Goal: Information Seeking & Learning: Find specific fact

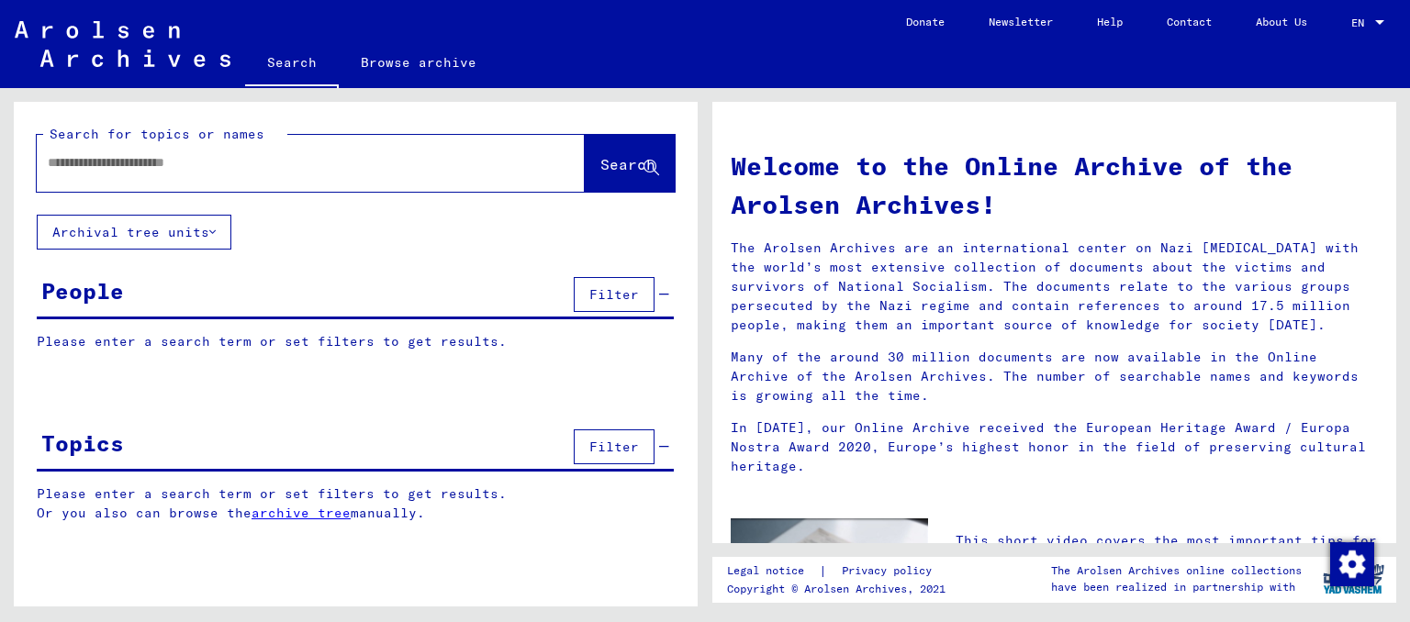
click at [56, 159] on input "text" at bounding box center [289, 162] width 482 height 19
type input "**********"
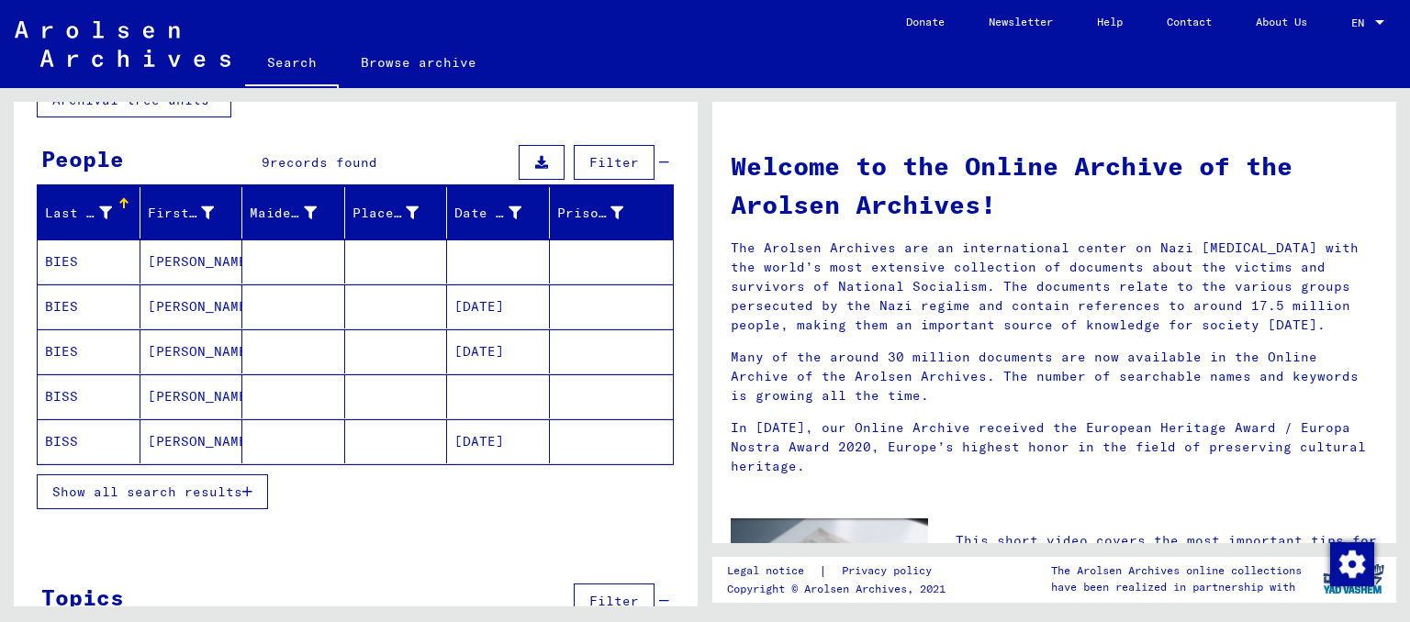
scroll to position [181, 0]
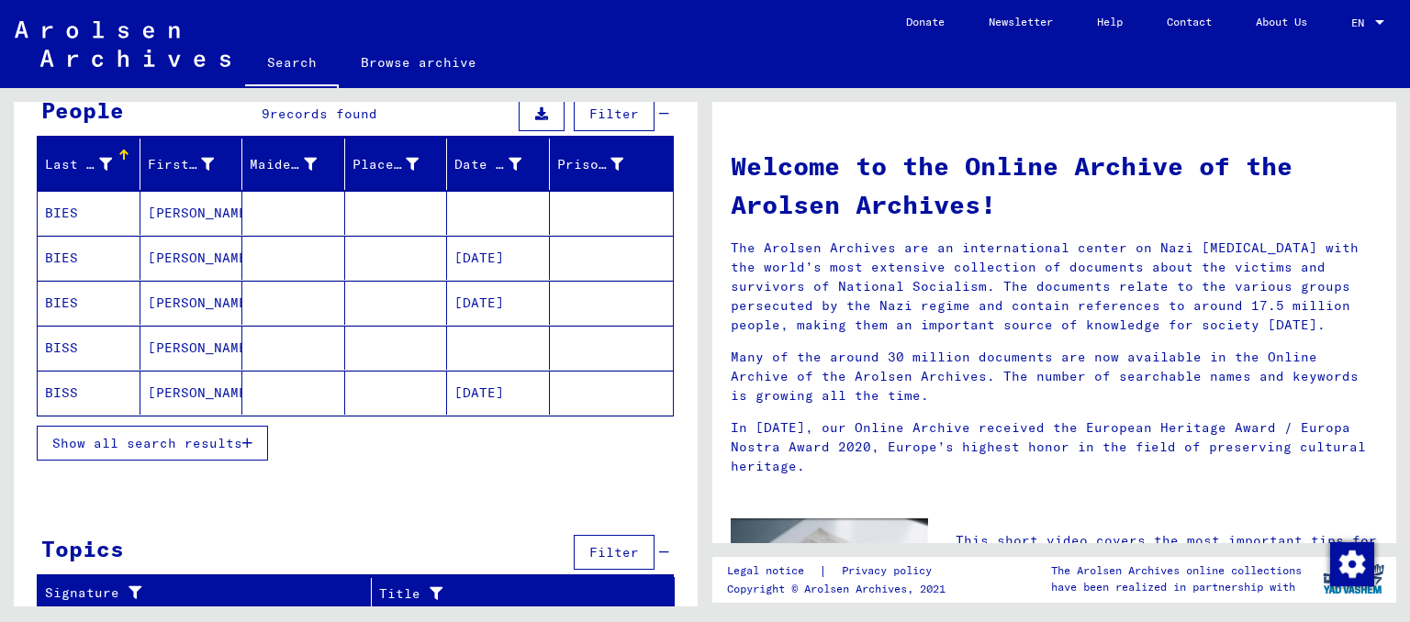
click at [168, 253] on mat-cell "[PERSON_NAME]" at bounding box center [191, 258] width 103 height 44
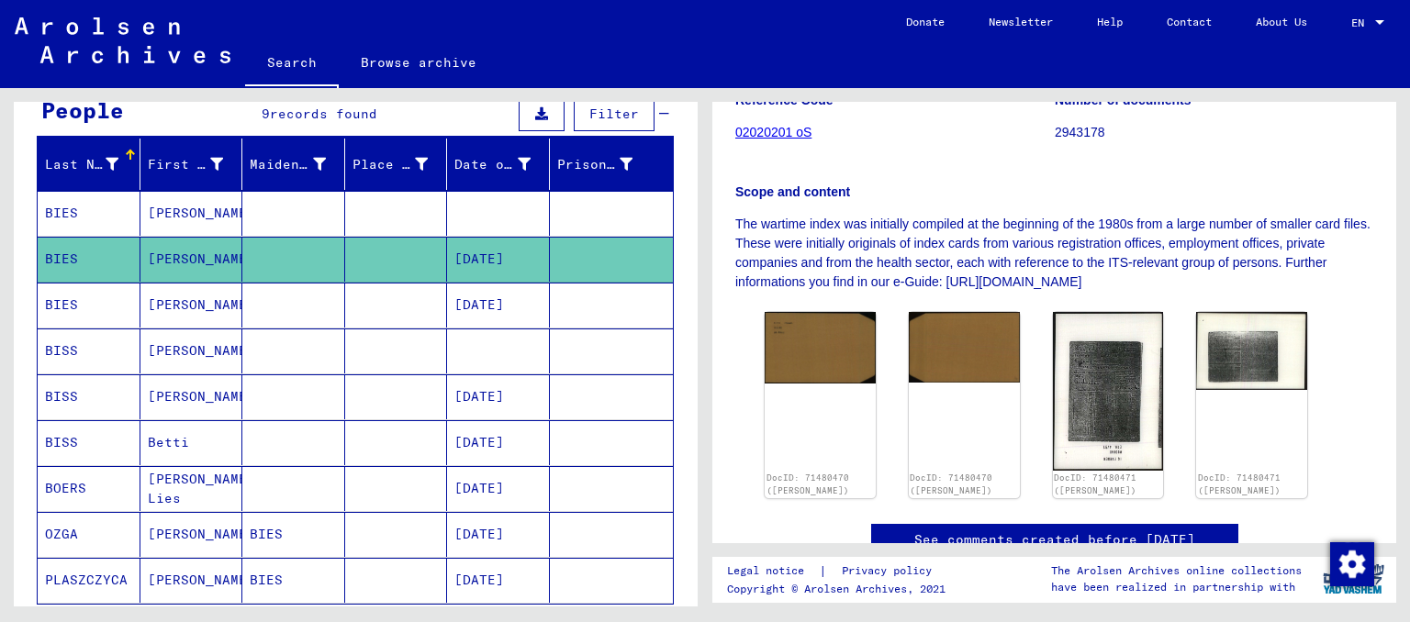
scroll to position [324, 0]
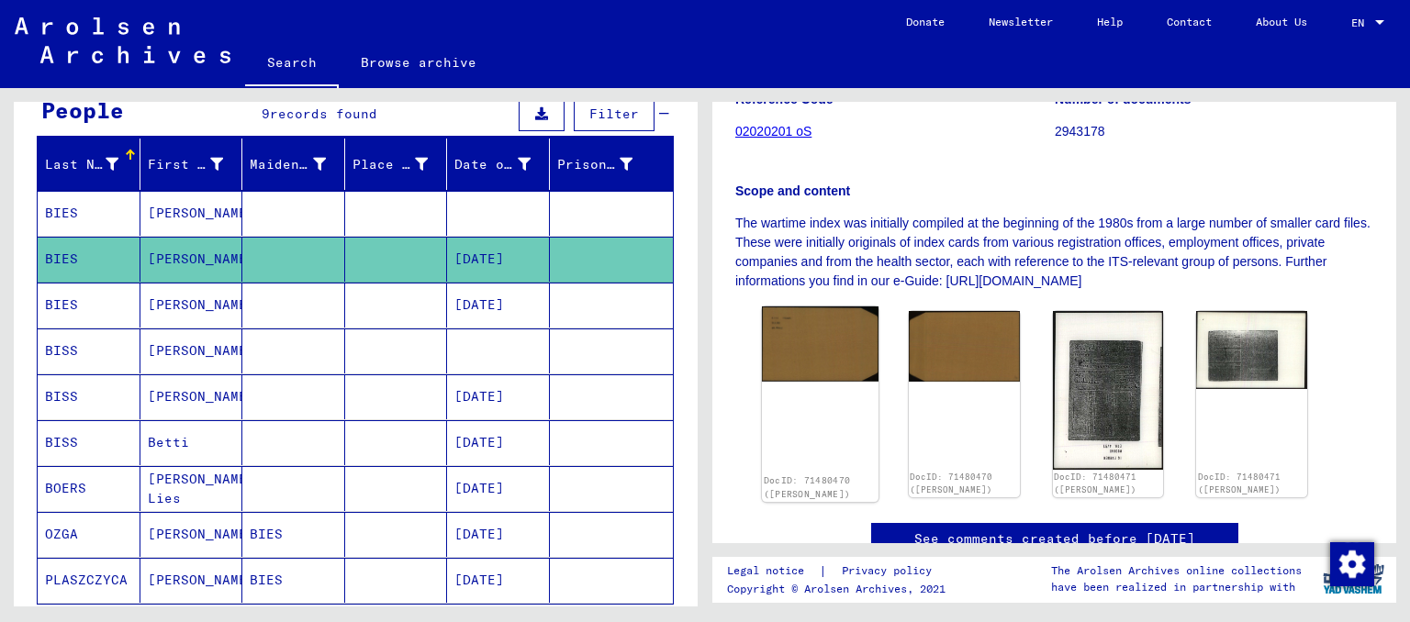
click at [800, 350] on img at bounding box center [820, 344] width 117 height 74
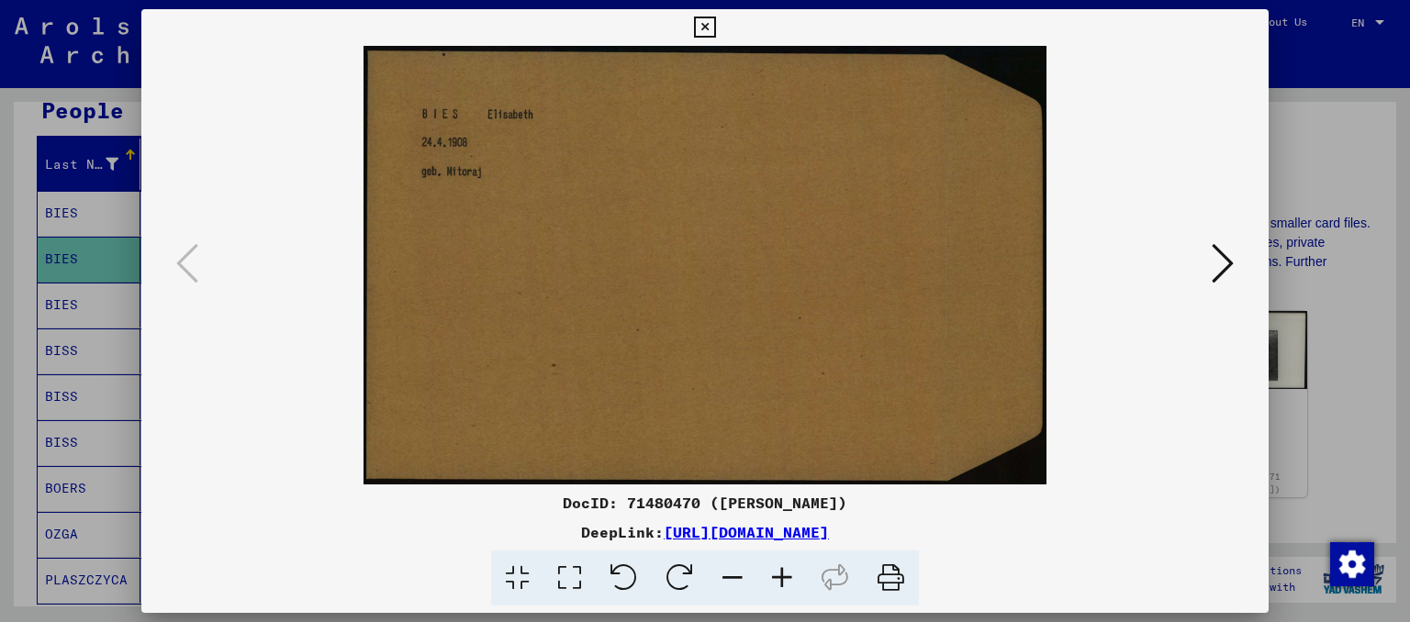
click at [1215, 251] on icon at bounding box center [1222, 263] width 22 height 44
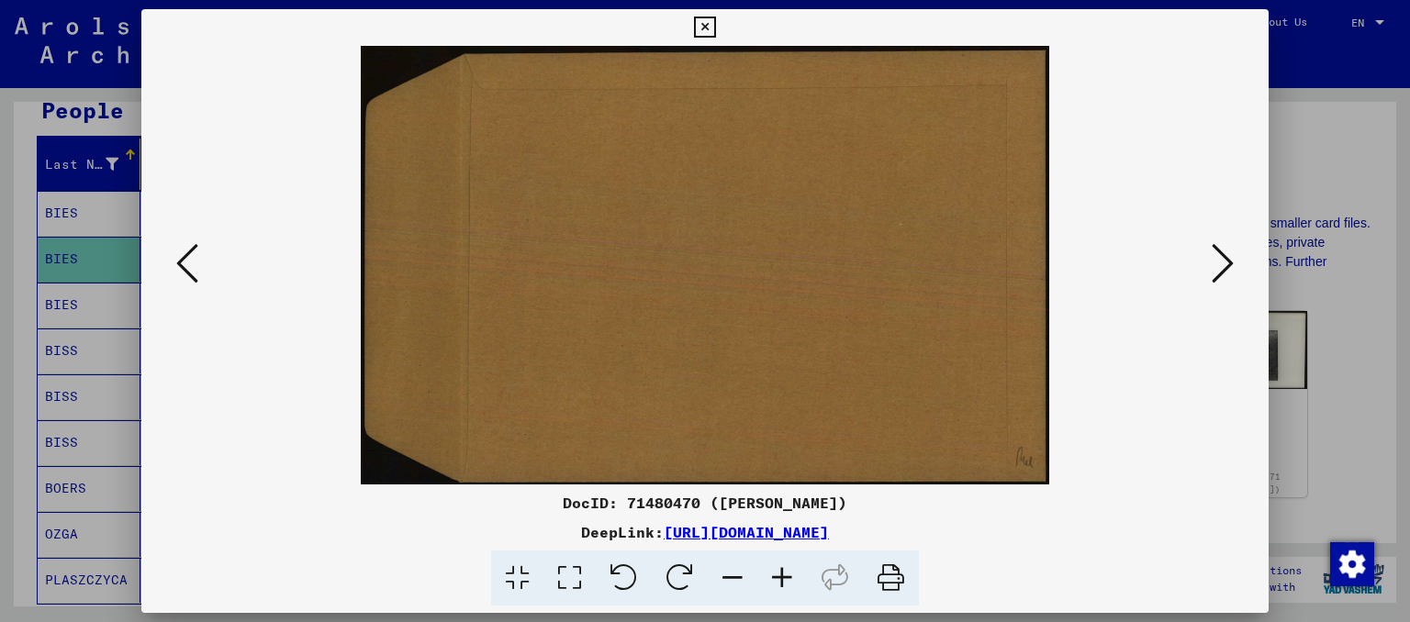
click at [1215, 251] on icon at bounding box center [1222, 263] width 22 height 44
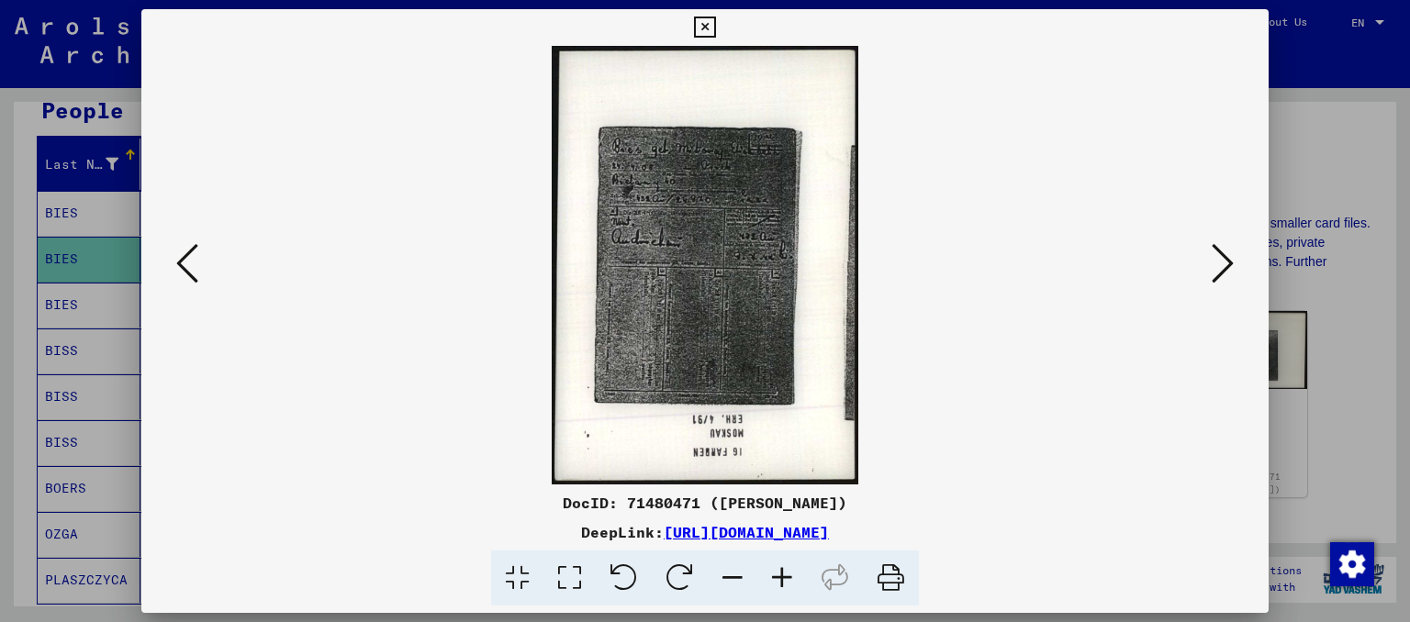
click at [783, 571] on icon at bounding box center [782, 579] width 50 height 56
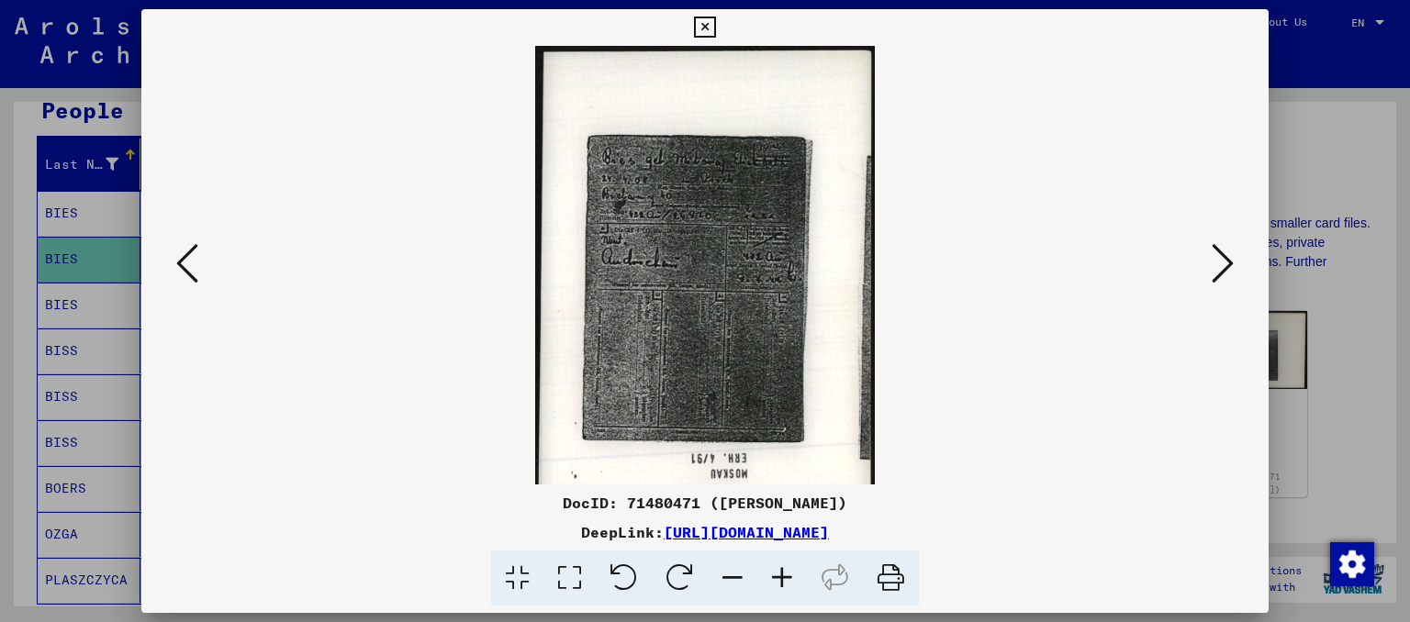
click at [783, 571] on icon at bounding box center [782, 579] width 50 height 56
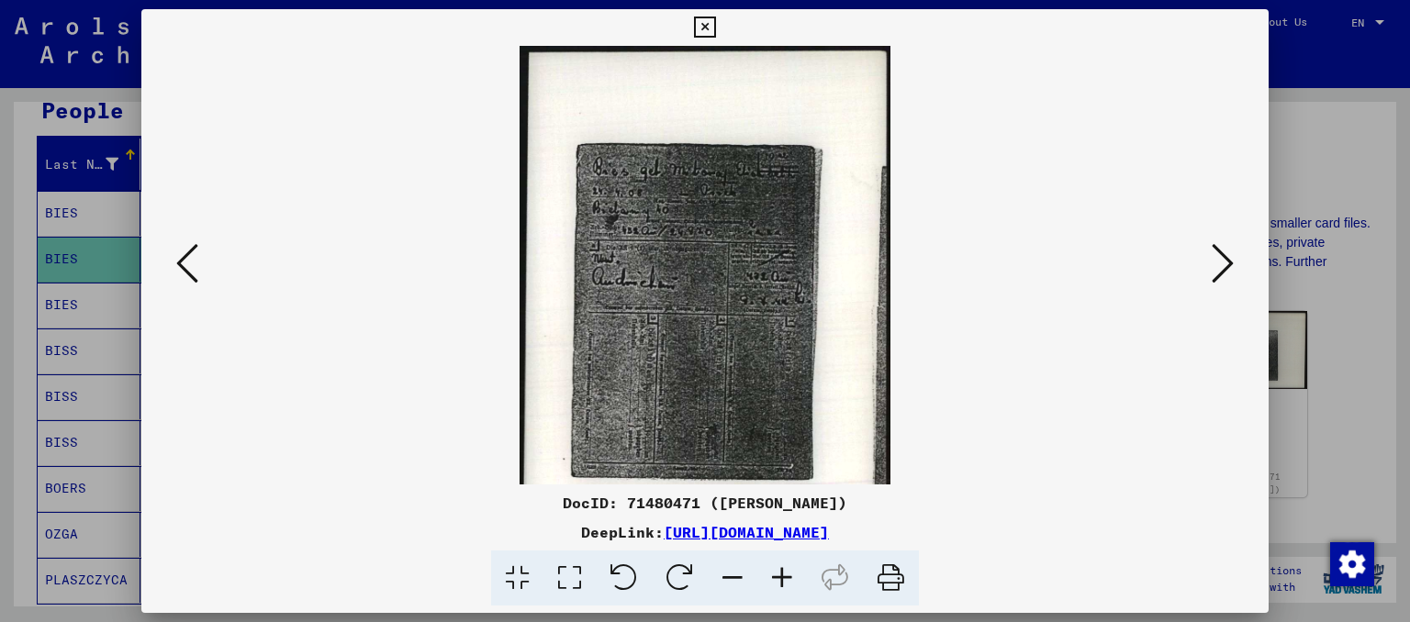
click at [783, 571] on icon at bounding box center [782, 579] width 50 height 56
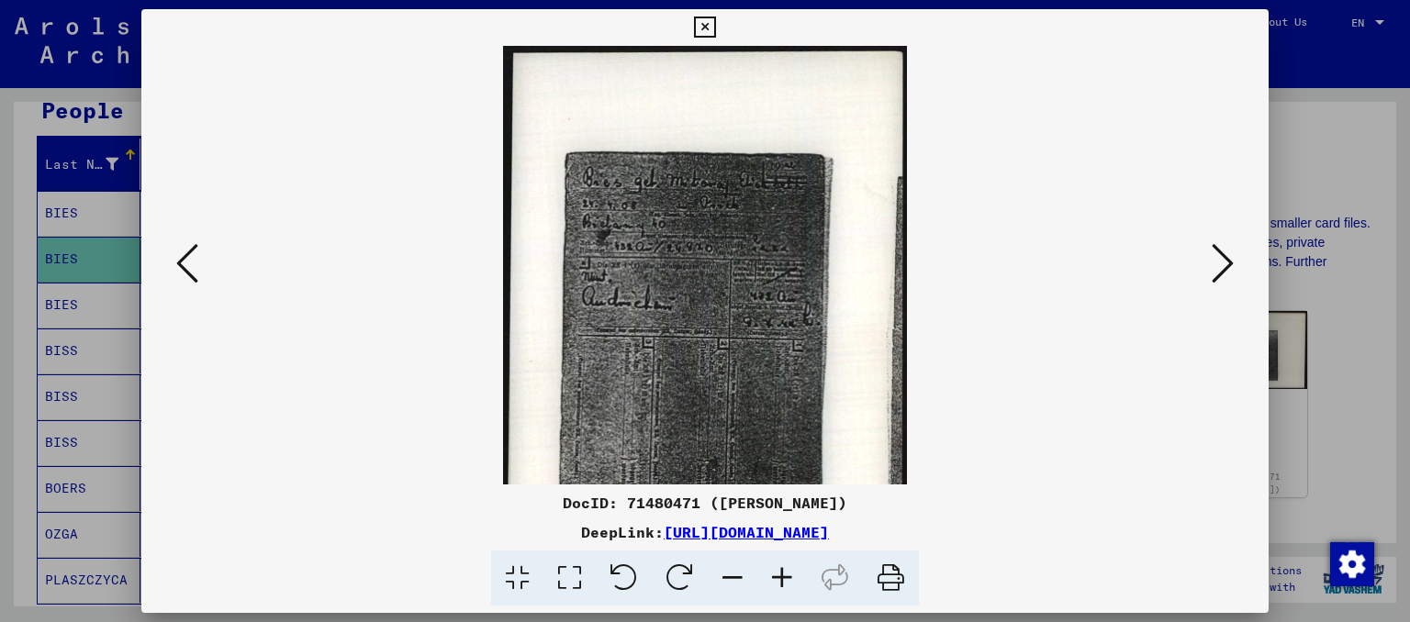
click at [783, 571] on icon at bounding box center [782, 579] width 50 height 56
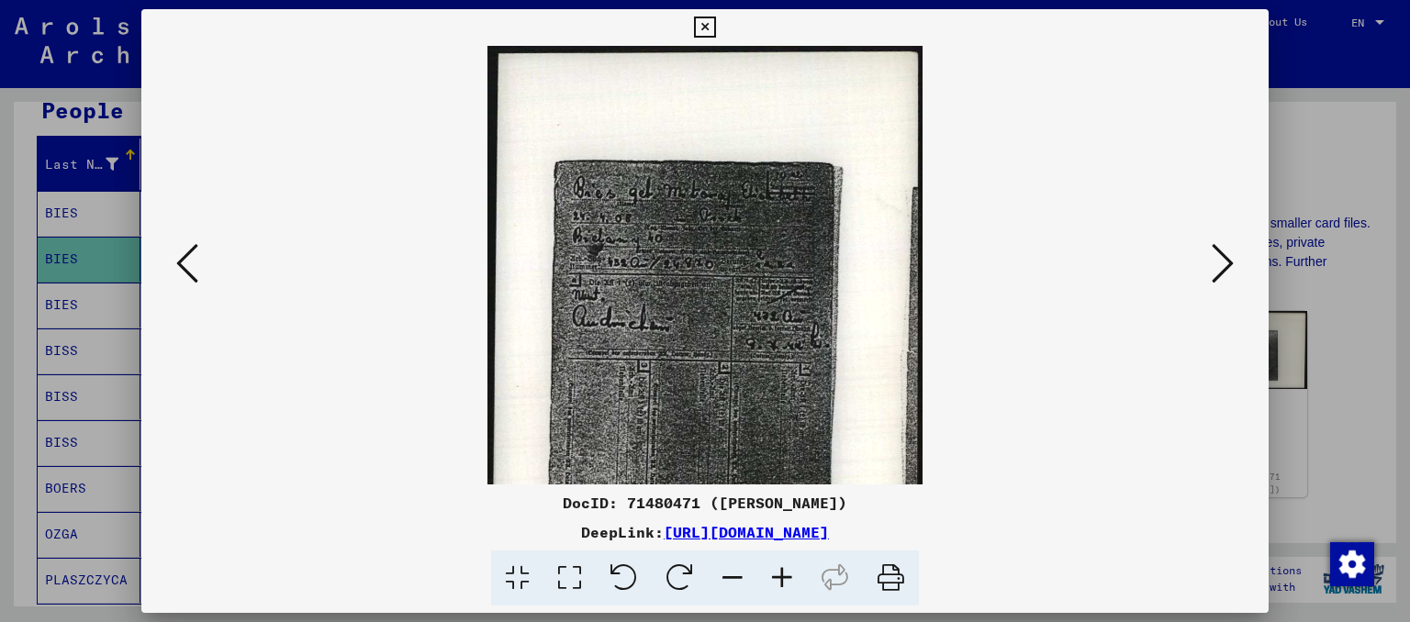
click at [783, 571] on icon at bounding box center [782, 579] width 50 height 56
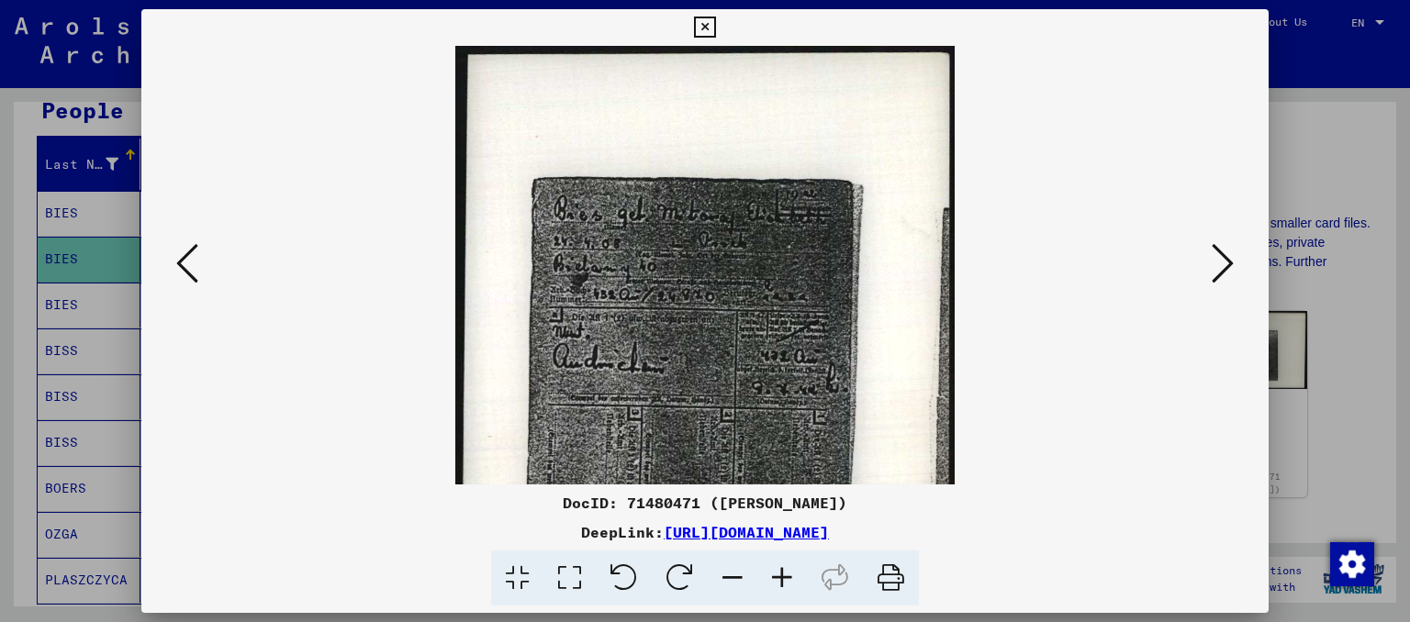
click at [783, 571] on icon at bounding box center [782, 579] width 50 height 56
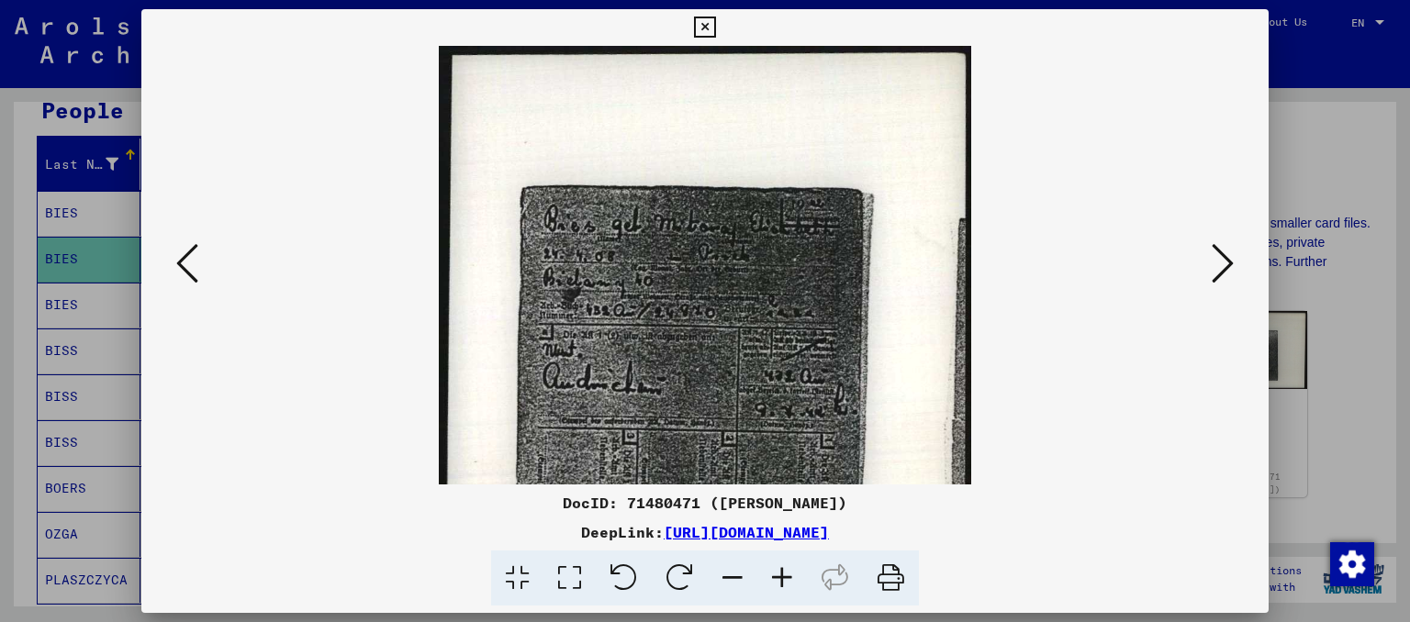
click at [783, 571] on icon at bounding box center [782, 579] width 50 height 56
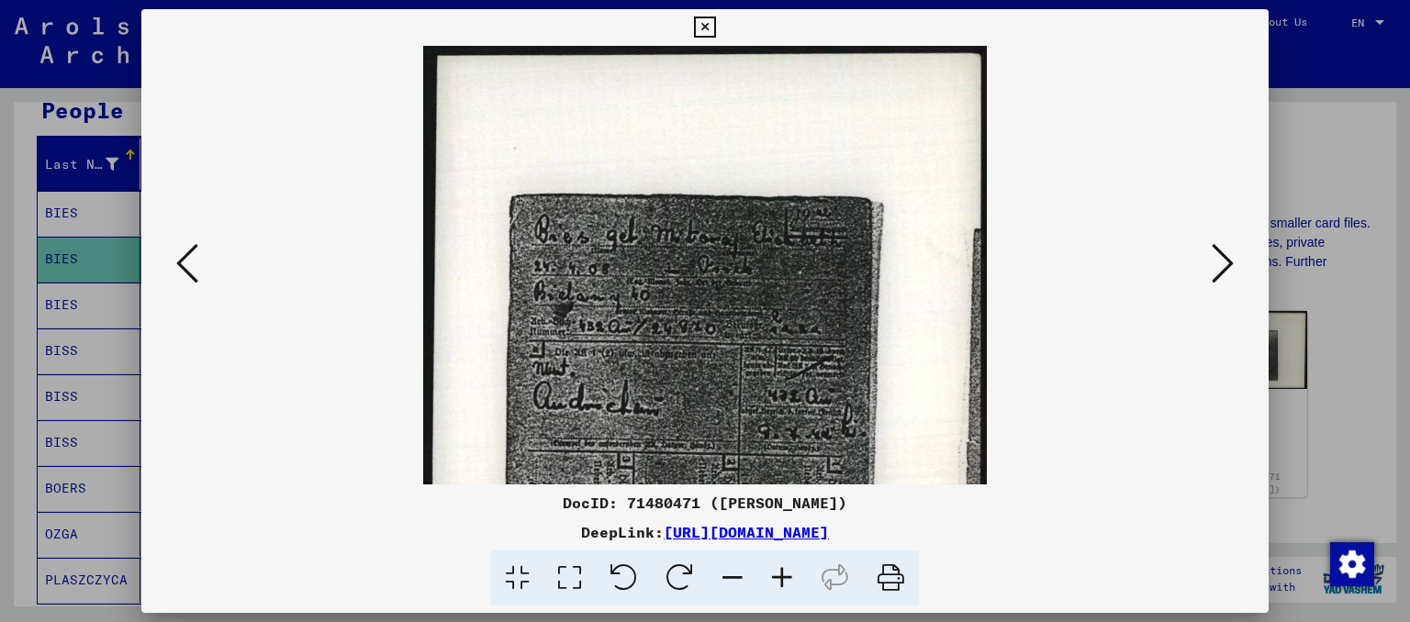
click at [783, 571] on icon at bounding box center [782, 579] width 50 height 56
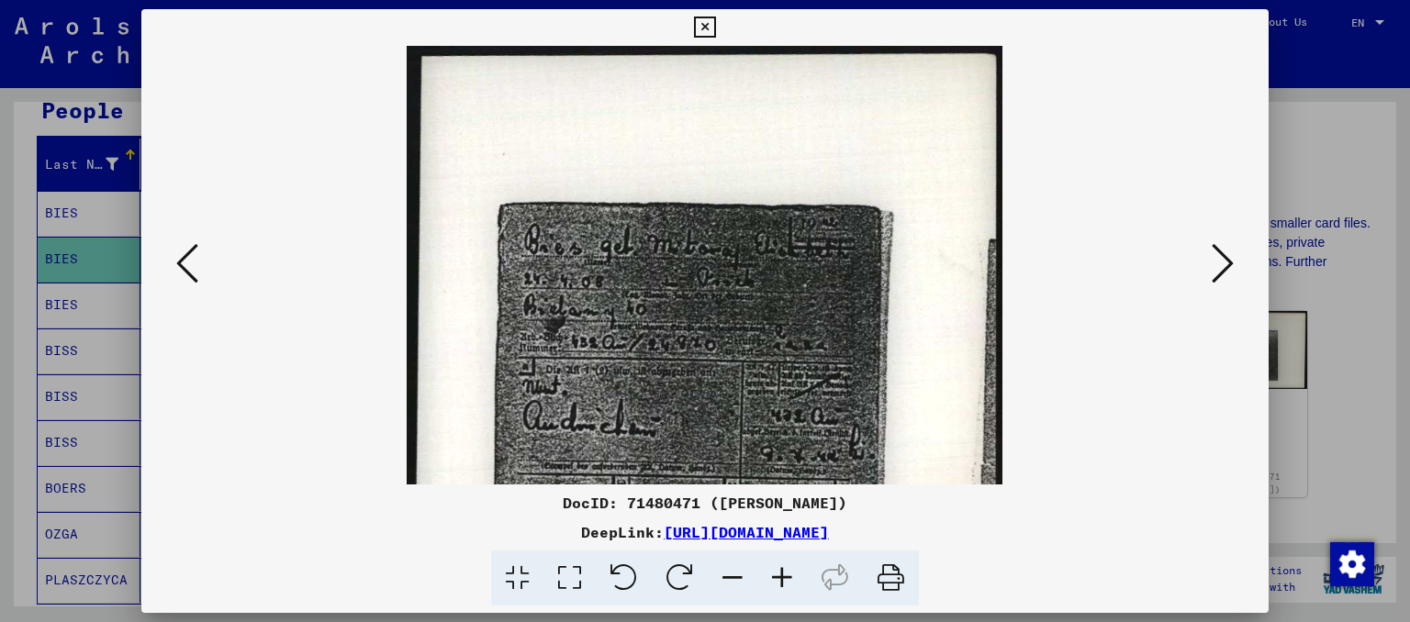
click at [783, 571] on icon at bounding box center [782, 579] width 50 height 56
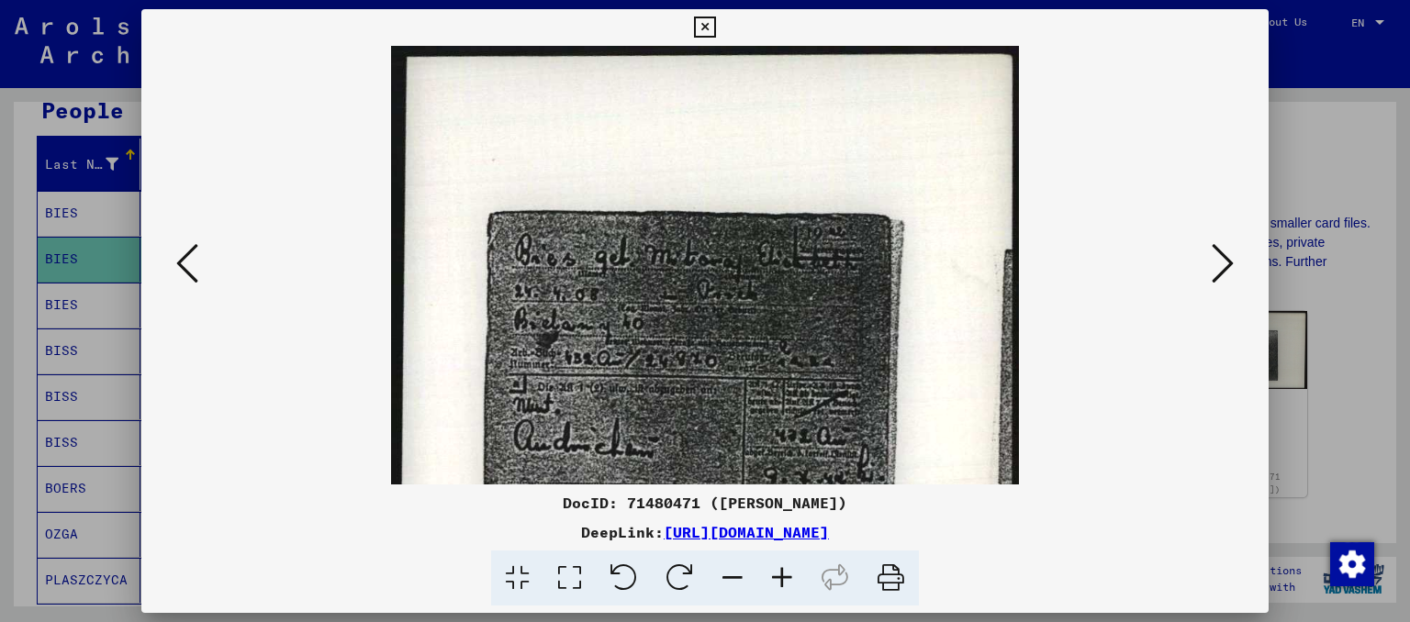
click at [783, 571] on icon at bounding box center [782, 579] width 50 height 56
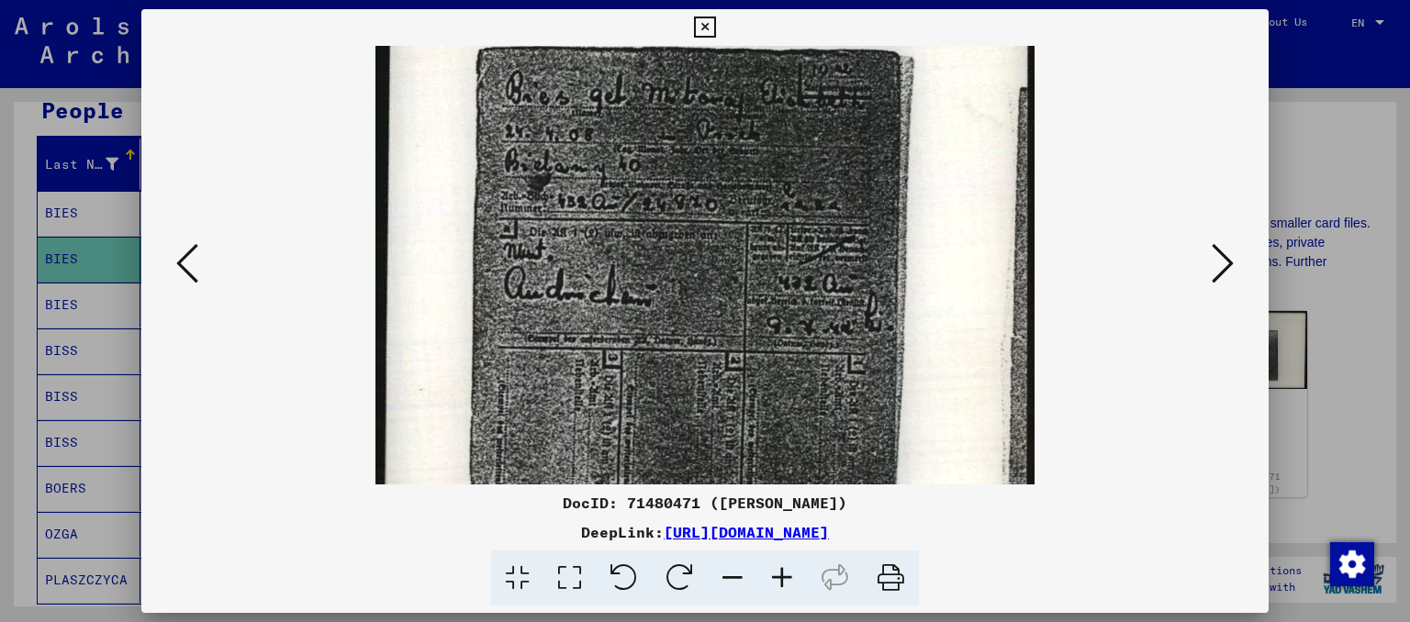
scroll to position [174, 0]
drag, startPoint x: 724, startPoint y: 412, endPoint x: 679, endPoint y: 243, distance: 174.7
click at [679, 243] on img at bounding box center [705, 343] width 660 height 943
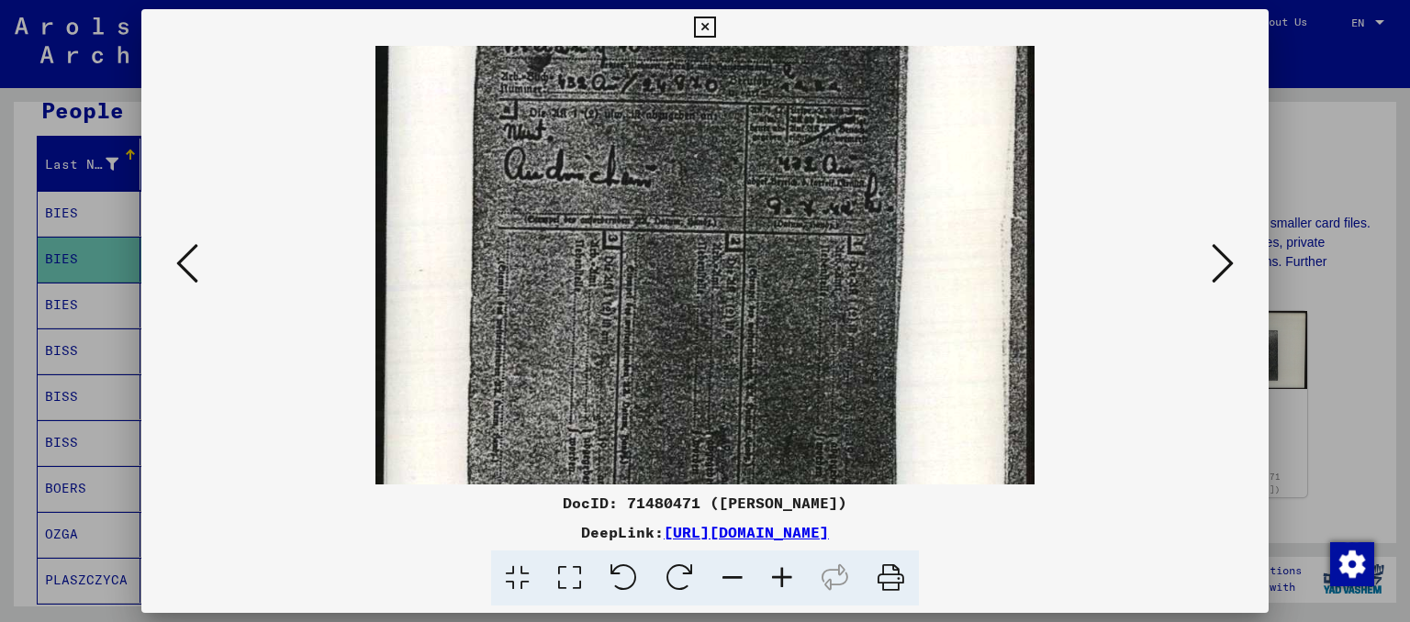
scroll to position [293, 0]
drag, startPoint x: 684, startPoint y: 354, endPoint x: 668, endPoint y: 244, distance: 111.2
click at [668, 244] on img at bounding box center [705, 224] width 660 height 943
click at [1225, 262] on icon at bounding box center [1222, 263] width 22 height 44
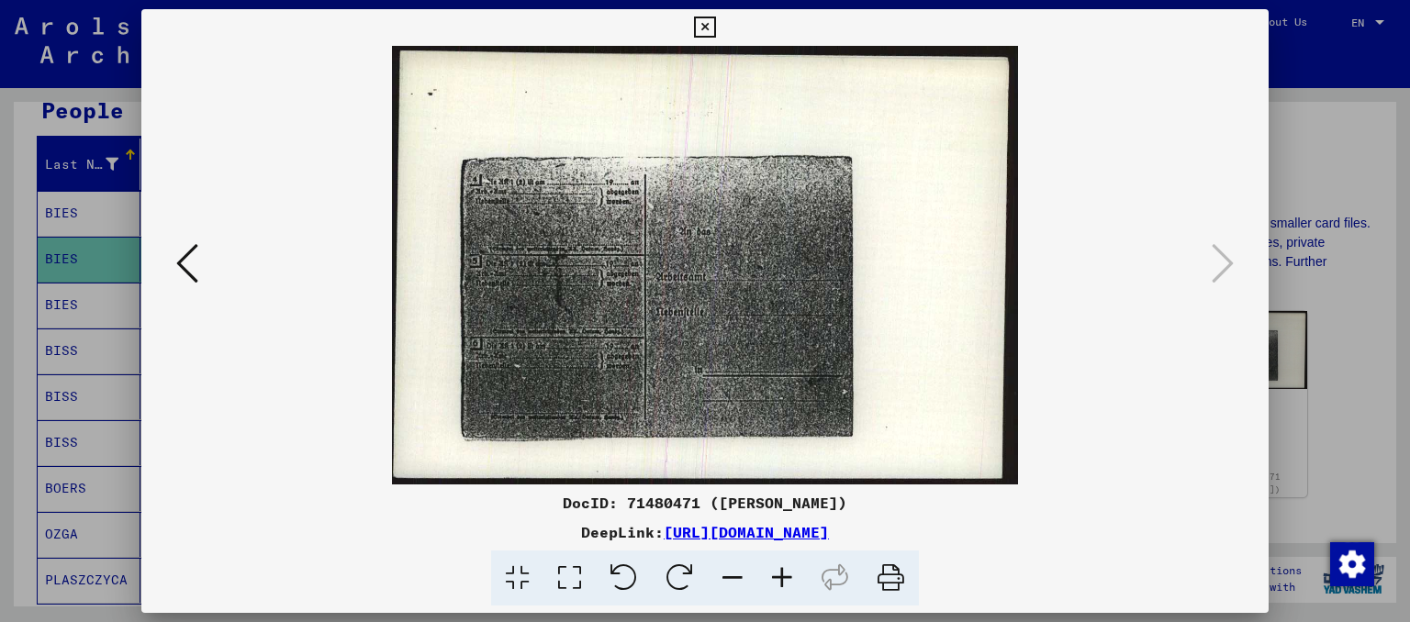
click at [782, 585] on icon at bounding box center [782, 579] width 50 height 56
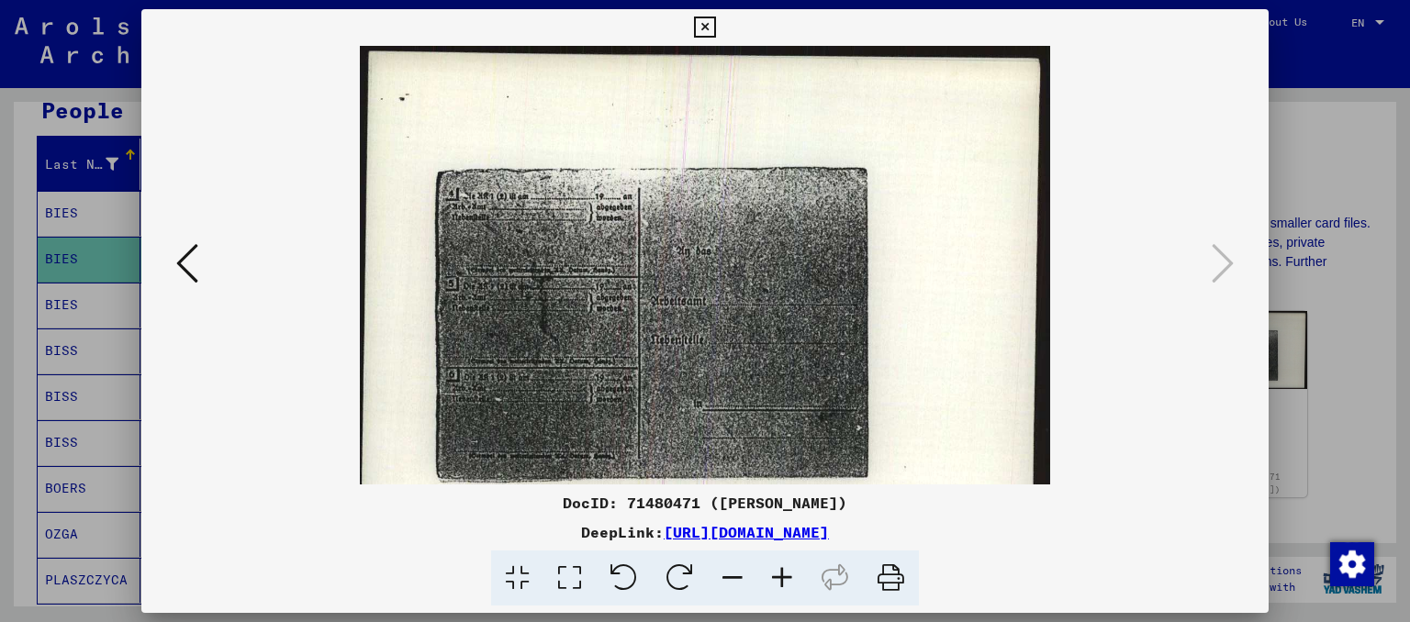
click at [782, 585] on icon at bounding box center [782, 579] width 50 height 56
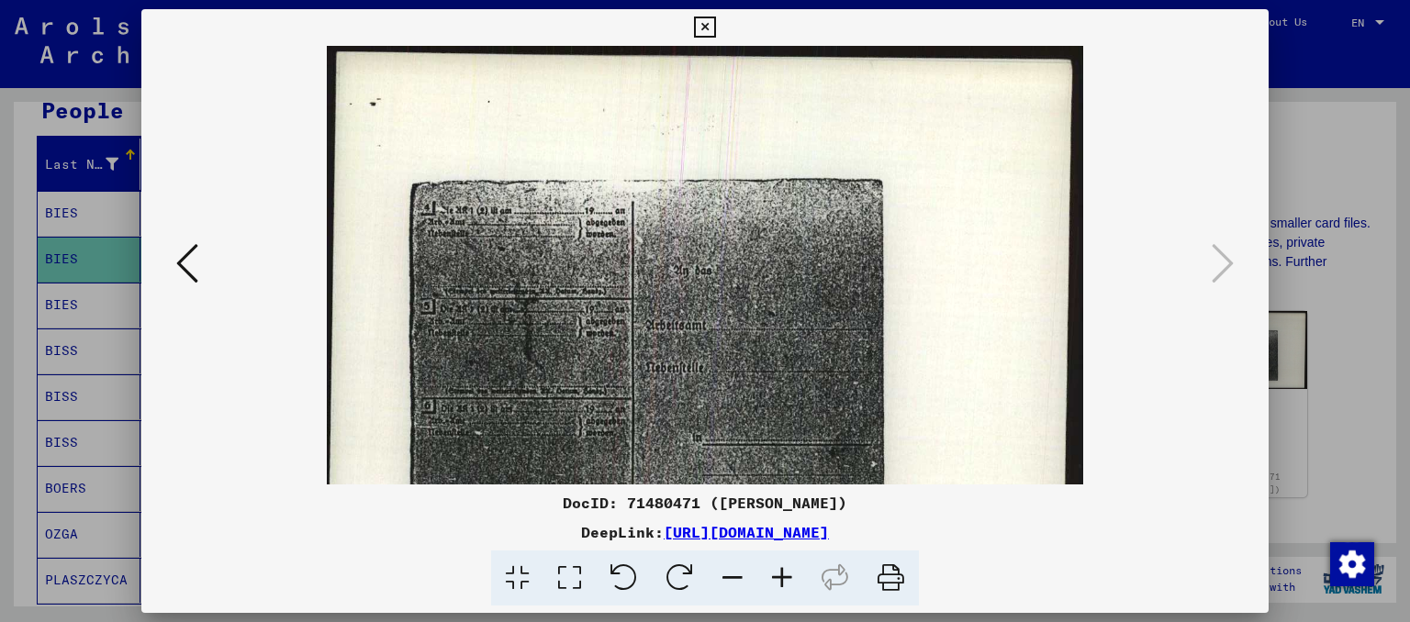
click at [782, 585] on icon at bounding box center [782, 579] width 50 height 56
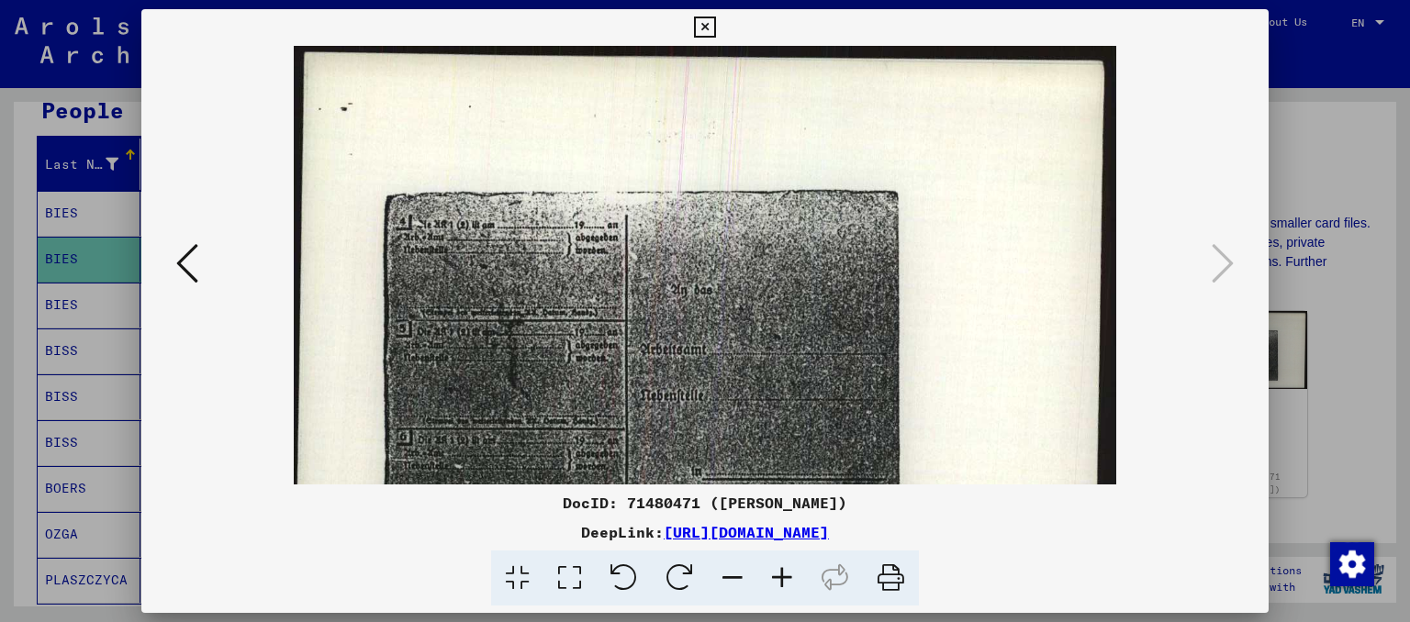
click at [782, 585] on icon at bounding box center [782, 579] width 50 height 56
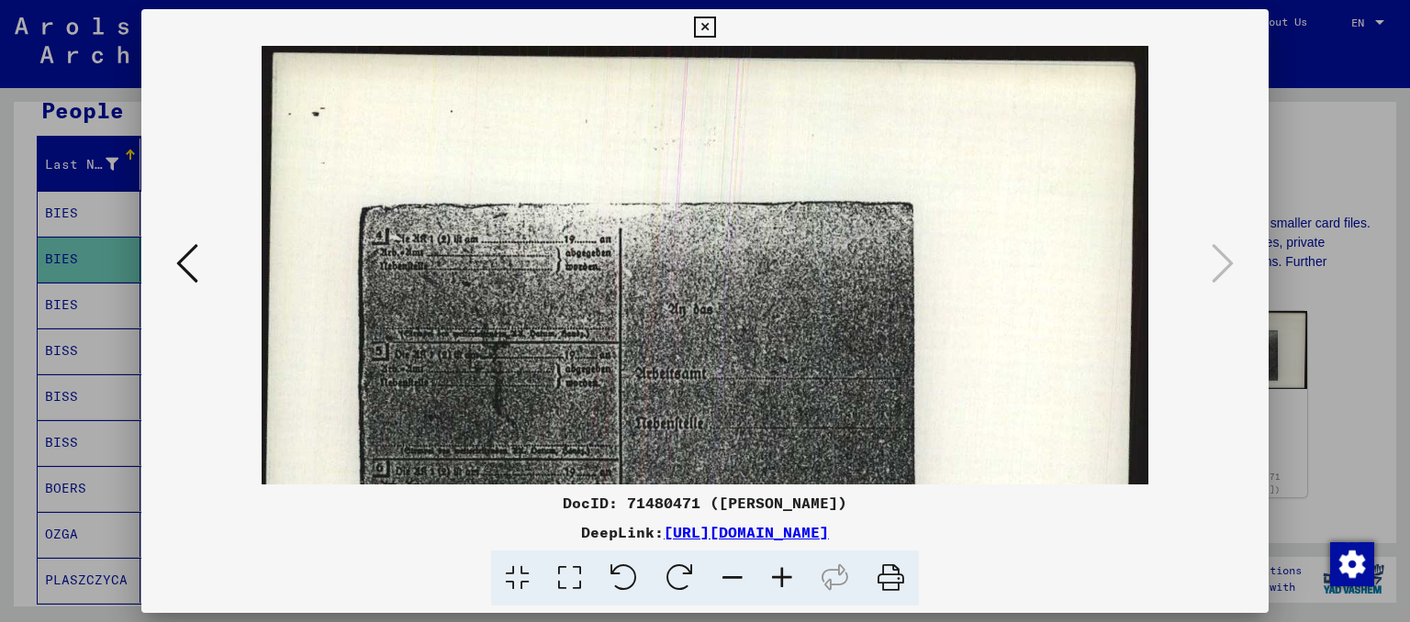
click at [782, 585] on icon at bounding box center [782, 579] width 50 height 56
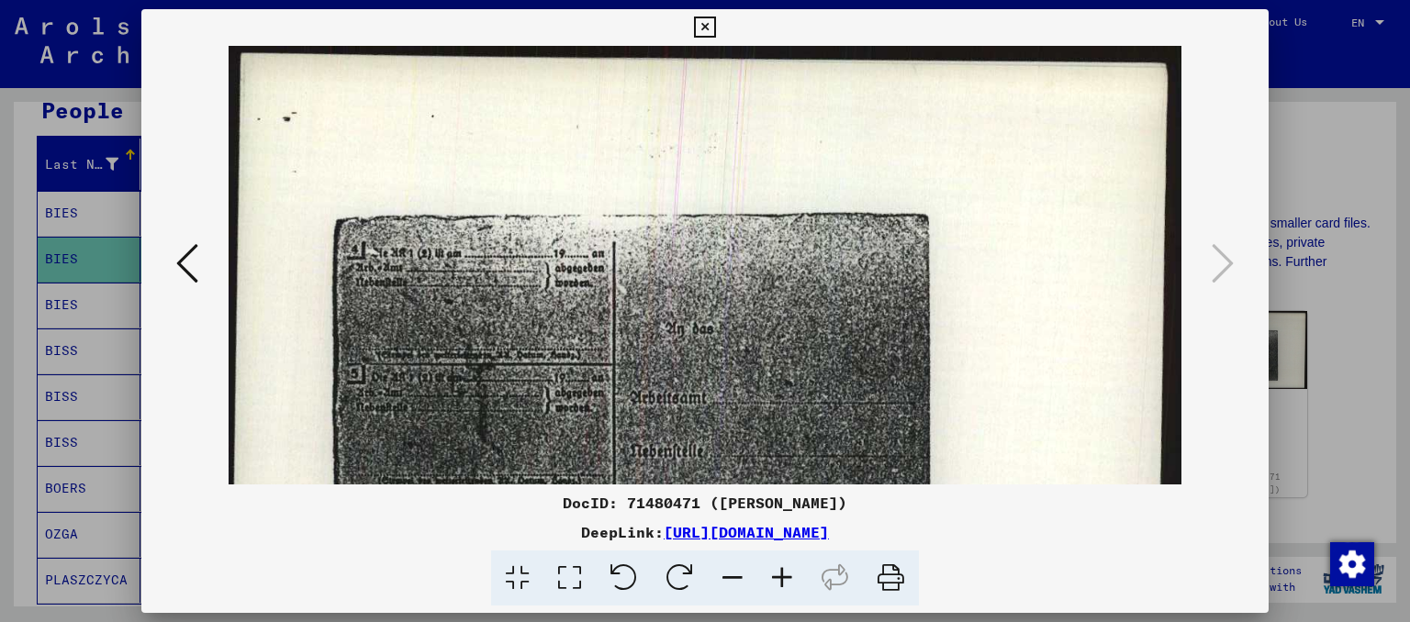
click at [782, 585] on icon at bounding box center [782, 579] width 50 height 56
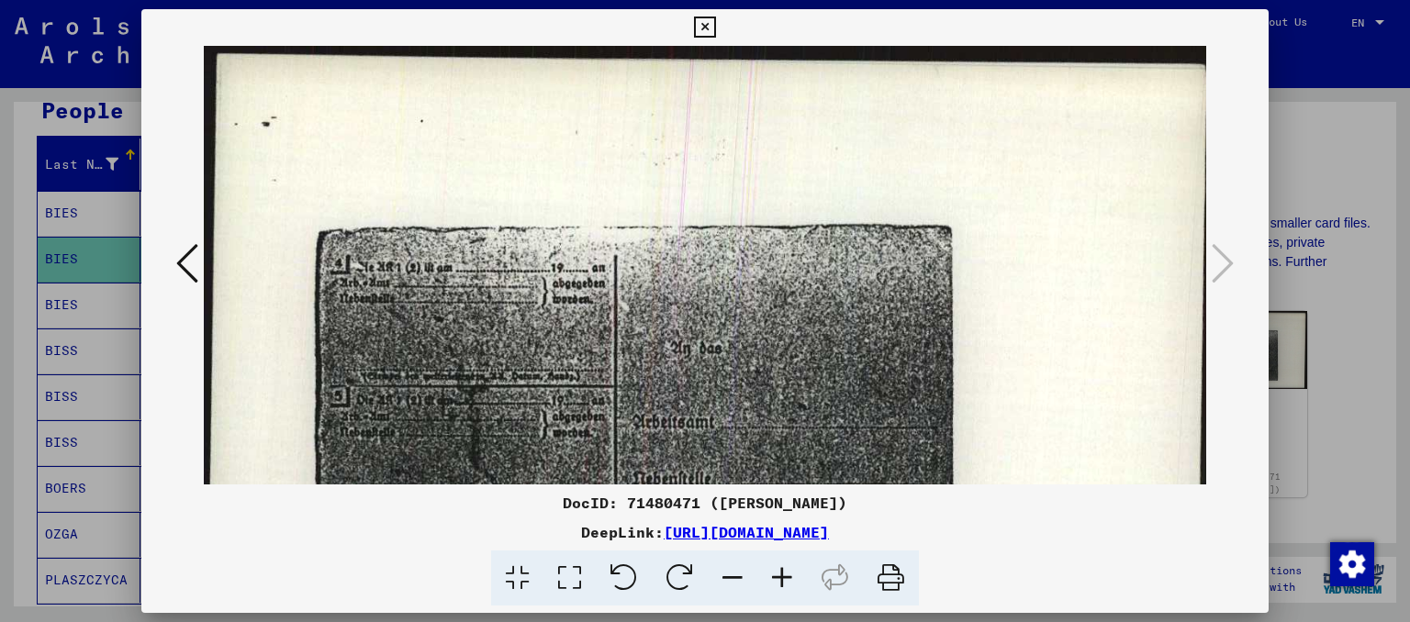
click at [782, 585] on icon at bounding box center [782, 579] width 50 height 56
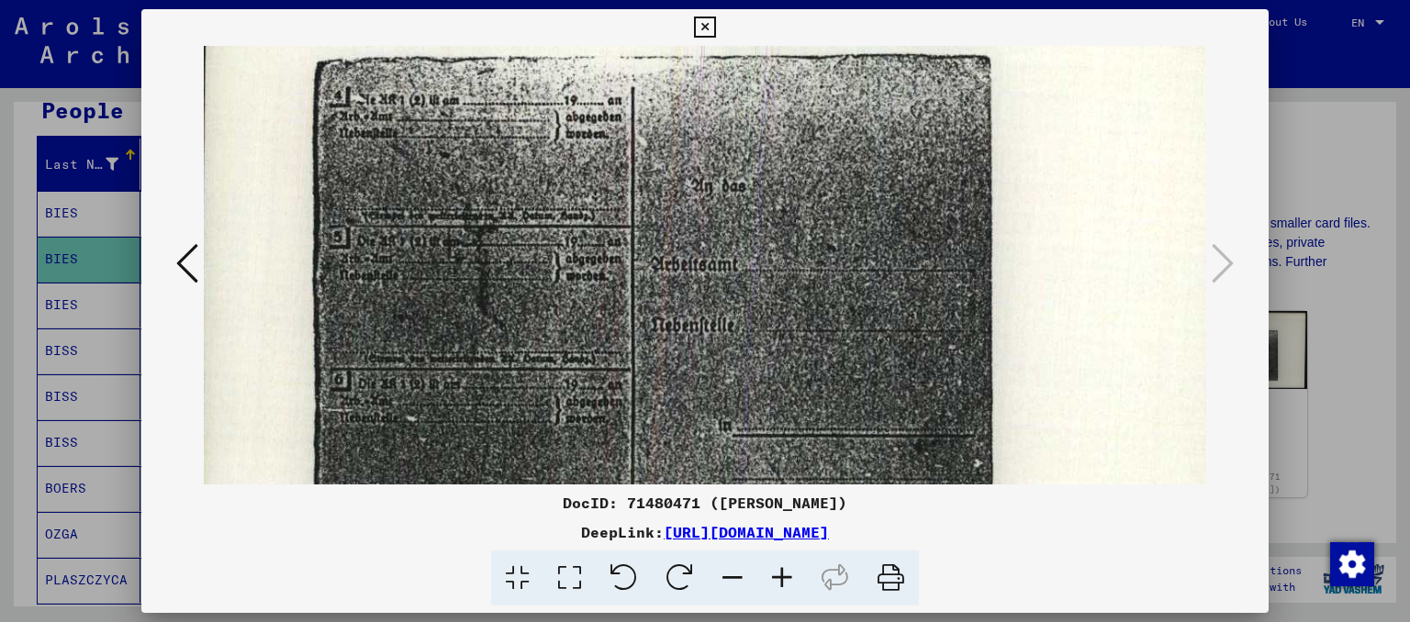
scroll to position [231, 9]
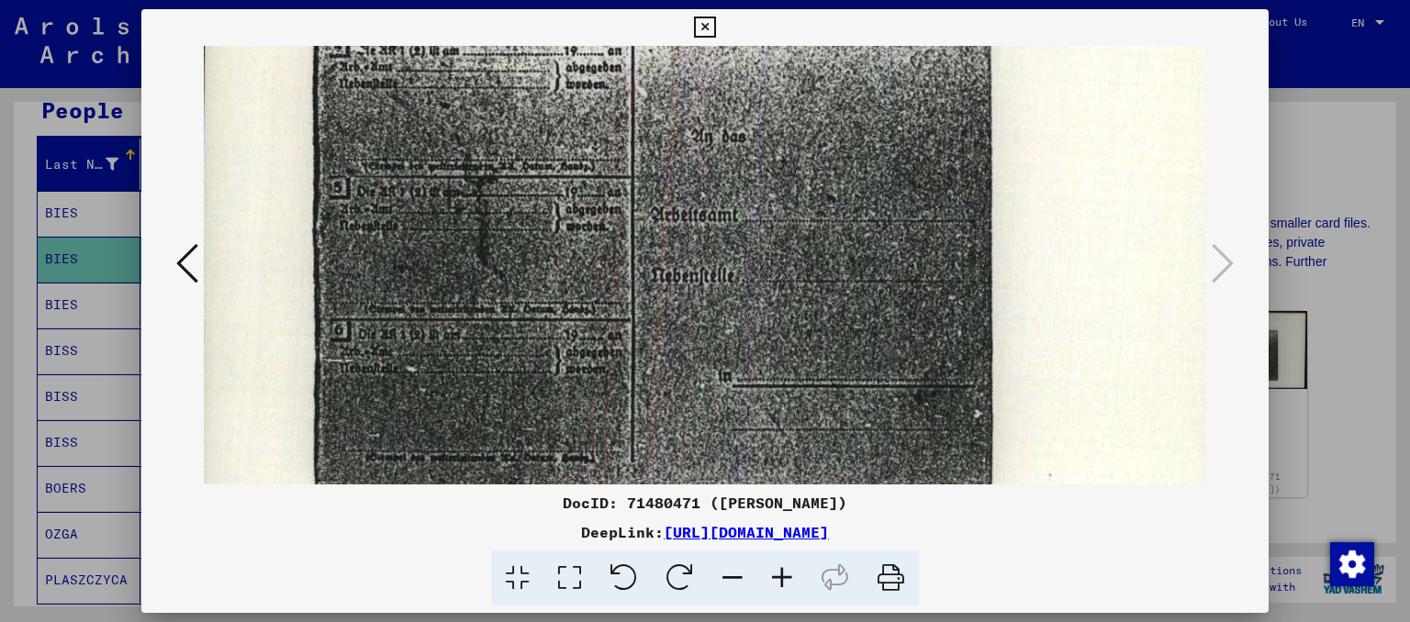
drag, startPoint x: 770, startPoint y: 441, endPoint x: 762, endPoint y: 213, distance: 228.7
click at [762, 213] on img at bounding box center [737, 195] width 1084 height 760
click at [698, 27] on icon at bounding box center [704, 28] width 21 height 22
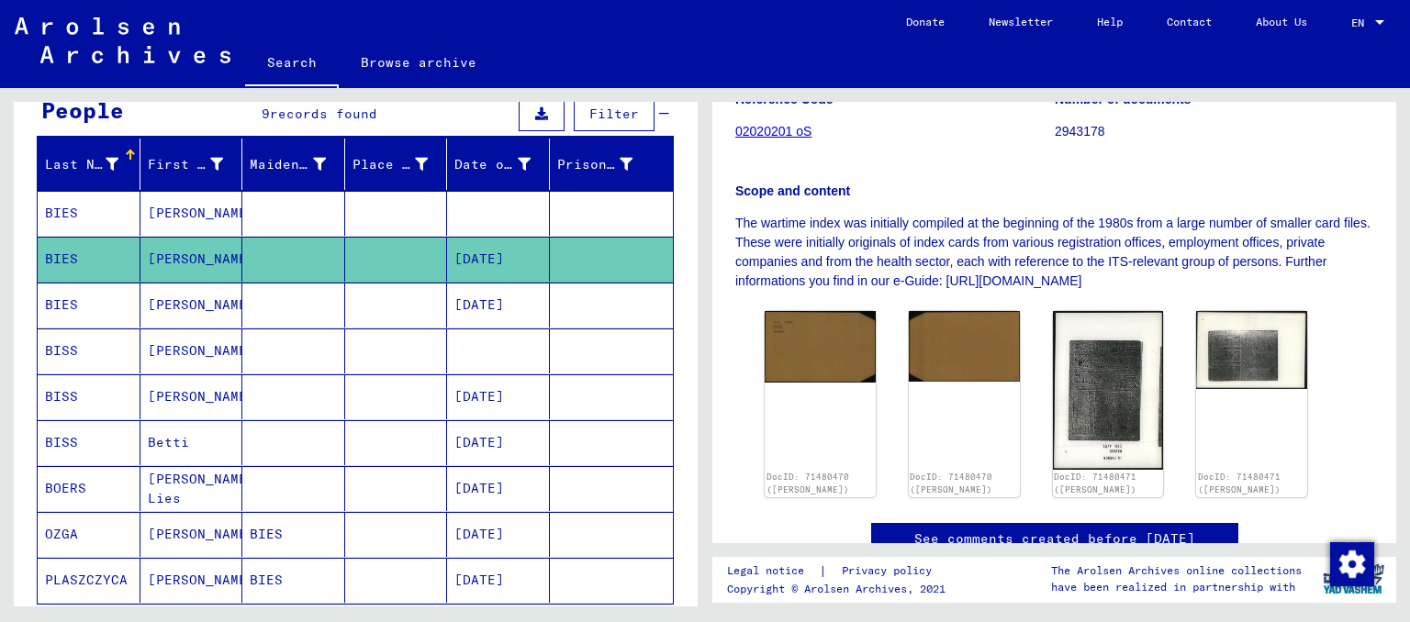
click at [180, 313] on mat-cell "[PERSON_NAME]" at bounding box center [191, 305] width 103 height 45
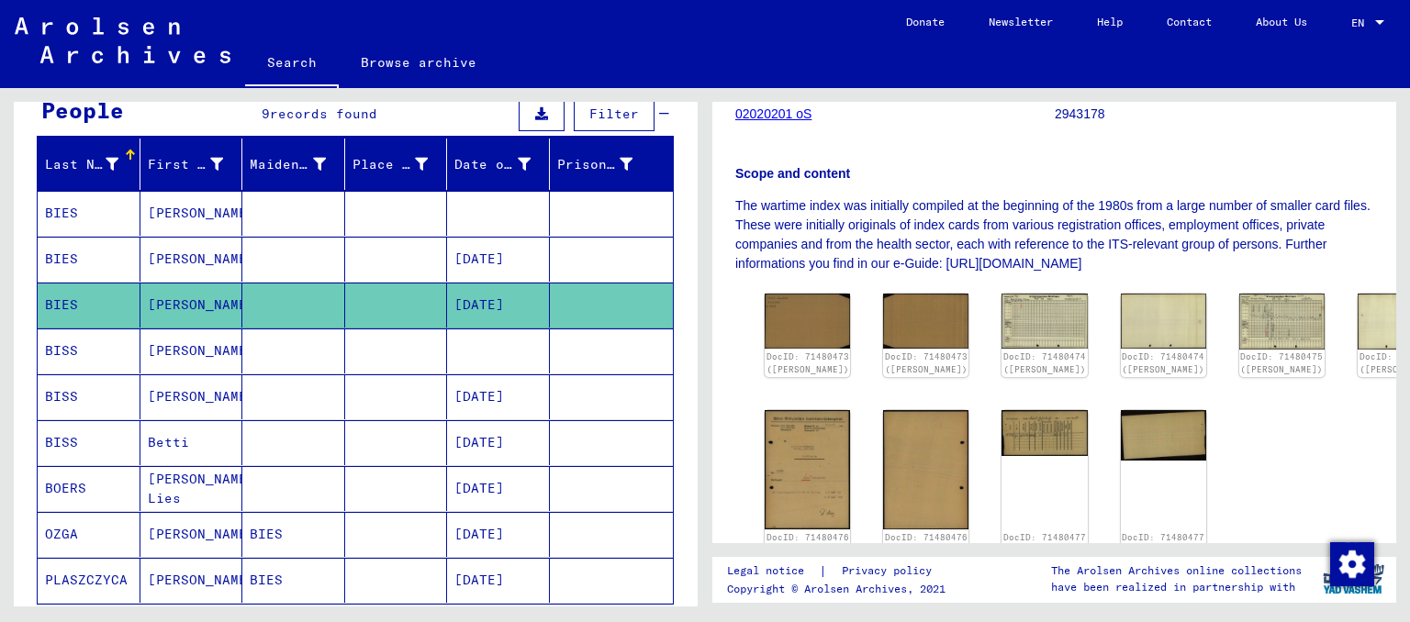
scroll to position [345, 0]
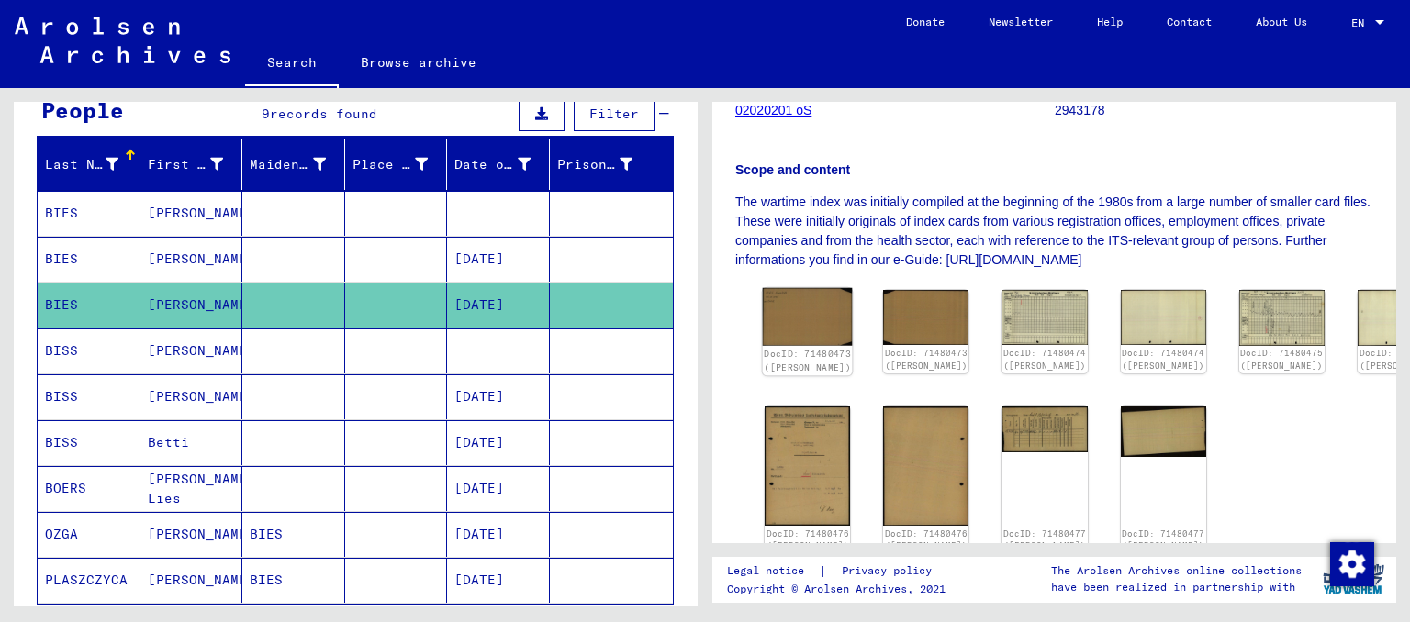
click at [816, 317] on img at bounding box center [808, 317] width 90 height 58
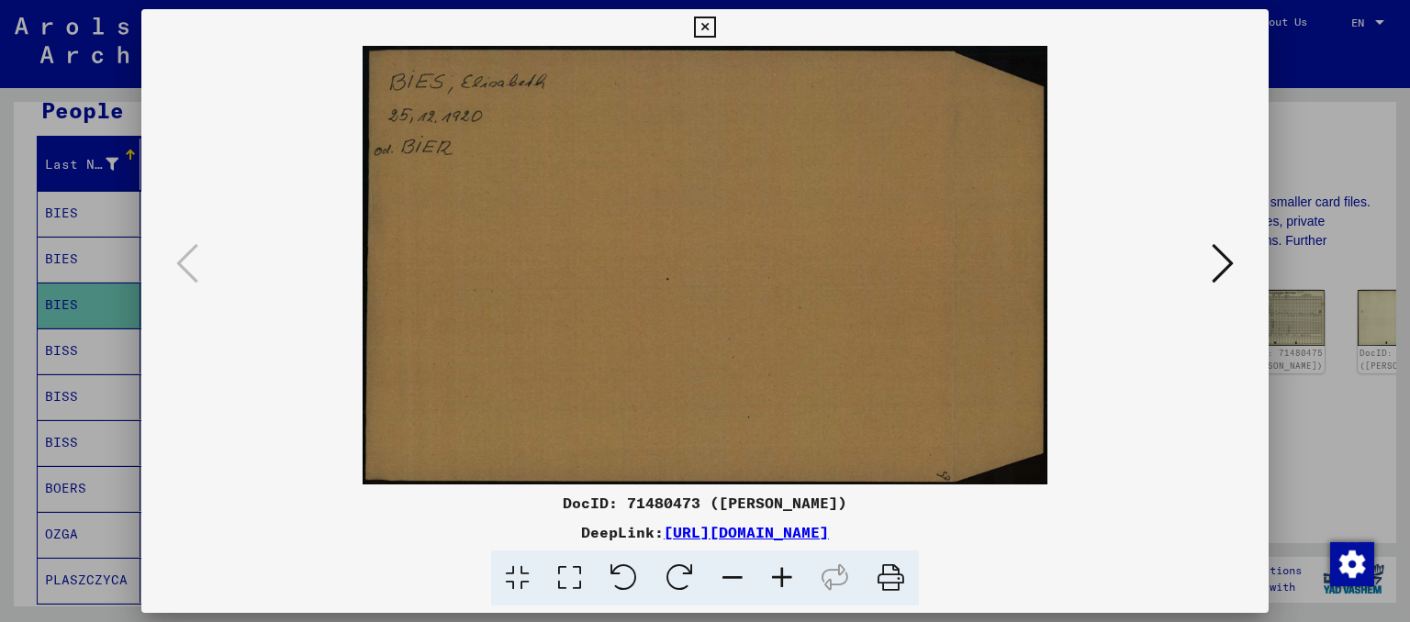
click at [1225, 260] on icon at bounding box center [1222, 263] width 22 height 44
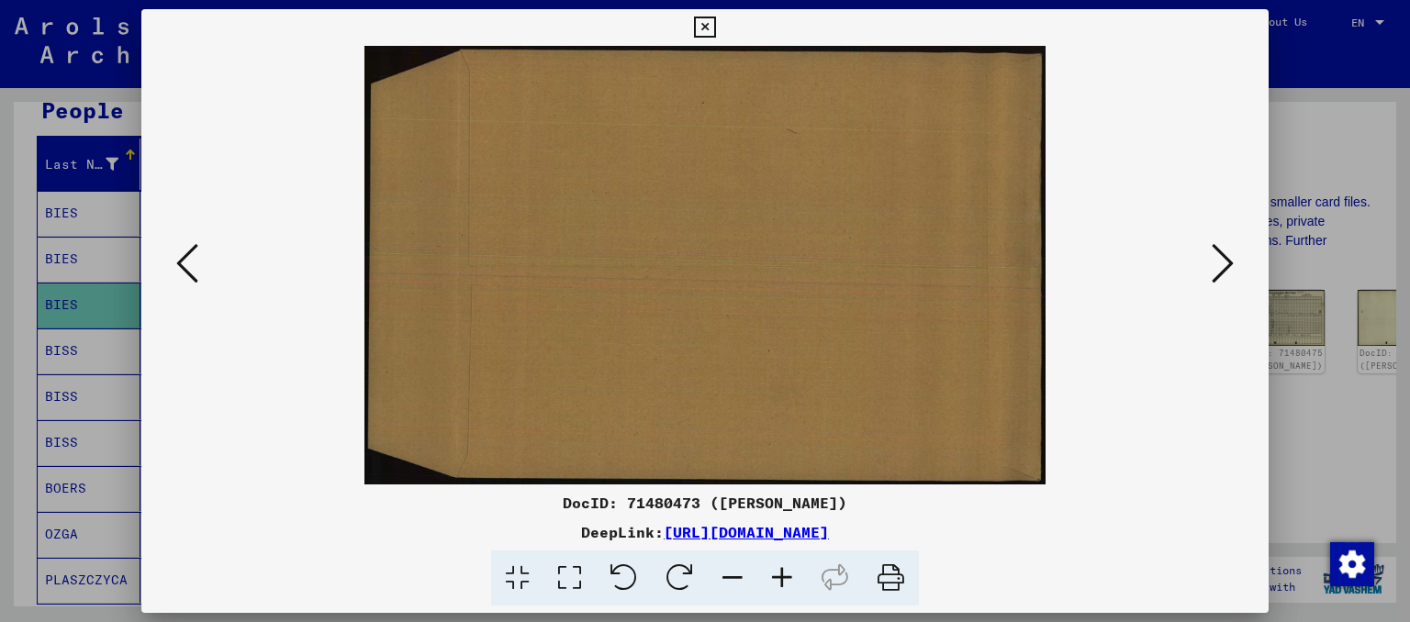
click at [1225, 260] on icon at bounding box center [1222, 263] width 22 height 44
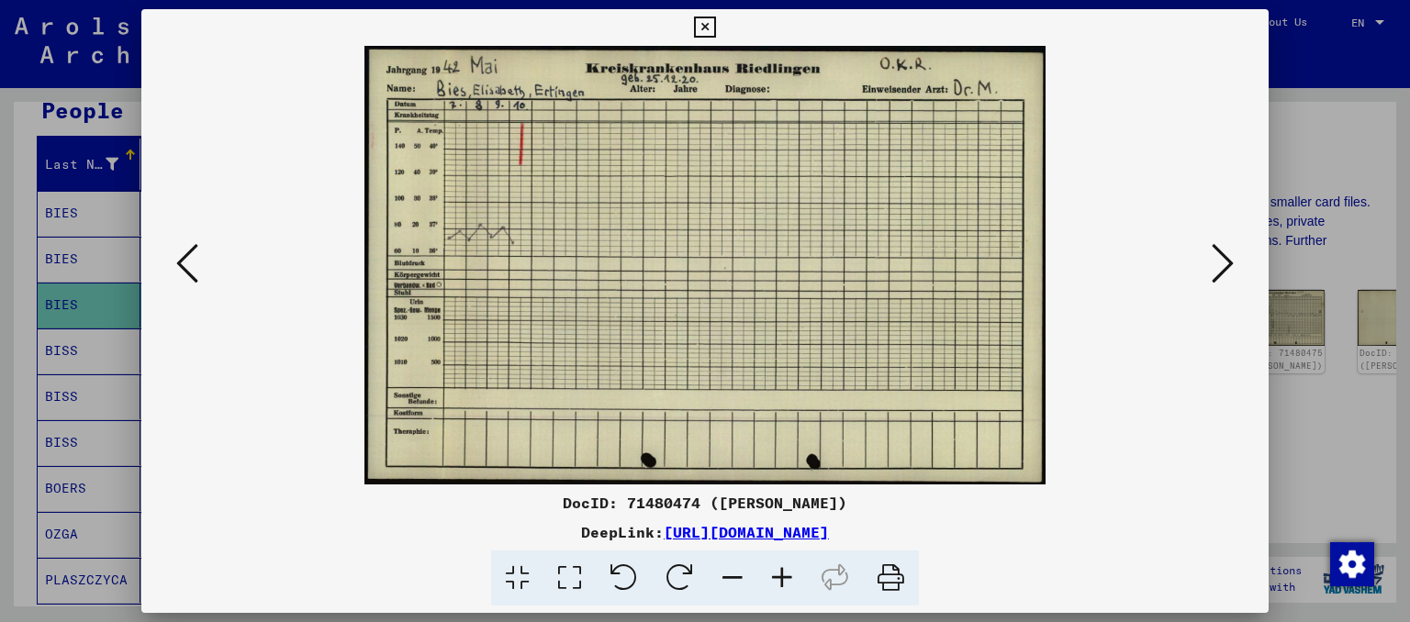
click at [1225, 260] on icon at bounding box center [1222, 263] width 22 height 44
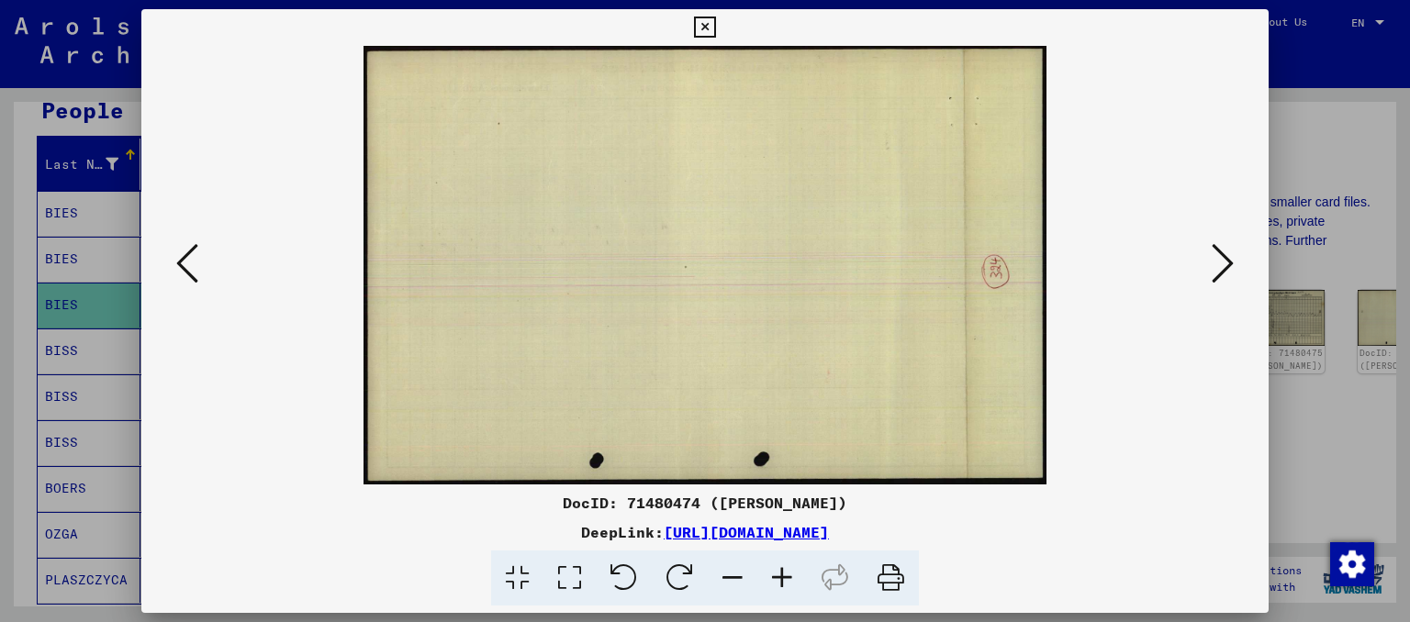
click at [1225, 260] on icon at bounding box center [1222, 263] width 22 height 44
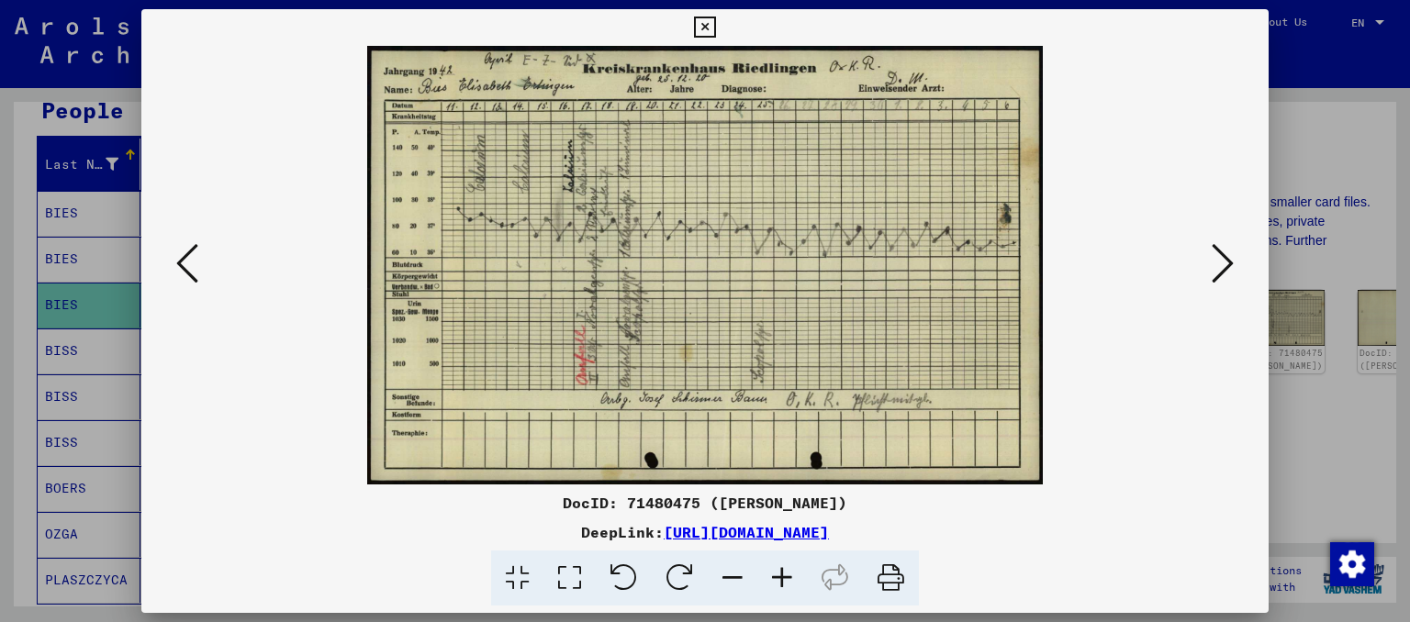
click at [1225, 260] on icon at bounding box center [1222, 263] width 22 height 44
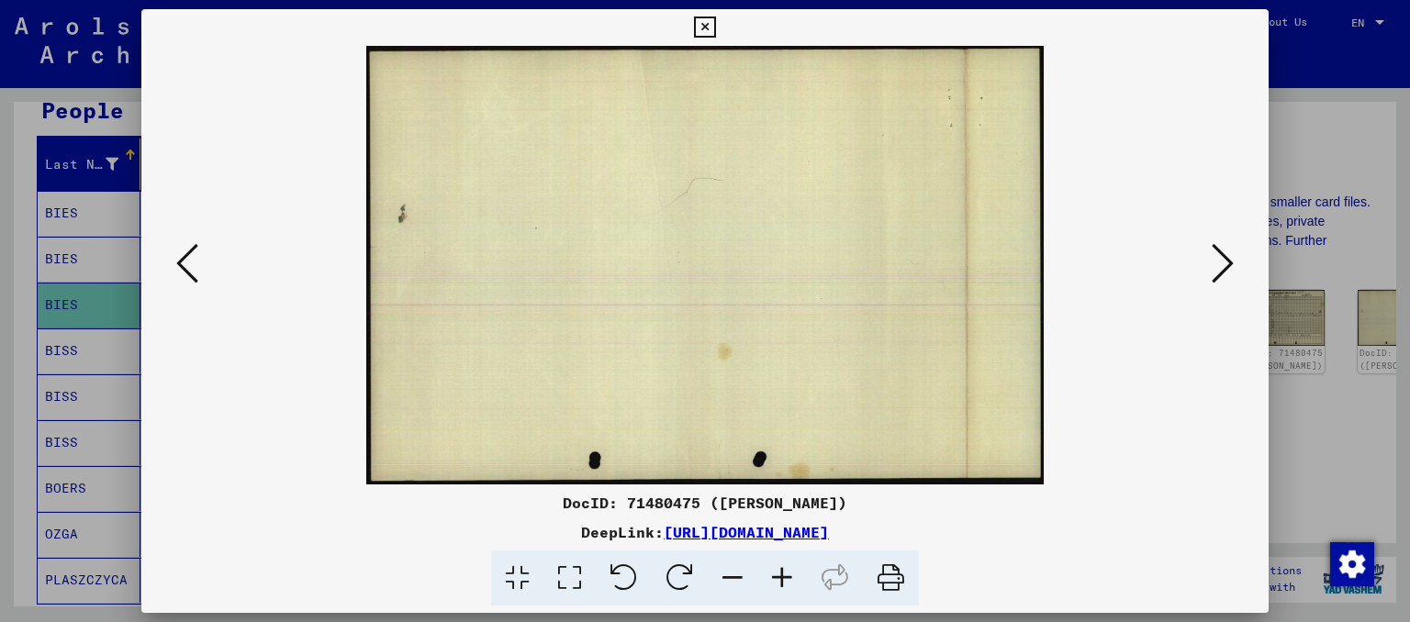
click at [708, 34] on icon at bounding box center [704, 28] width 21 height 22
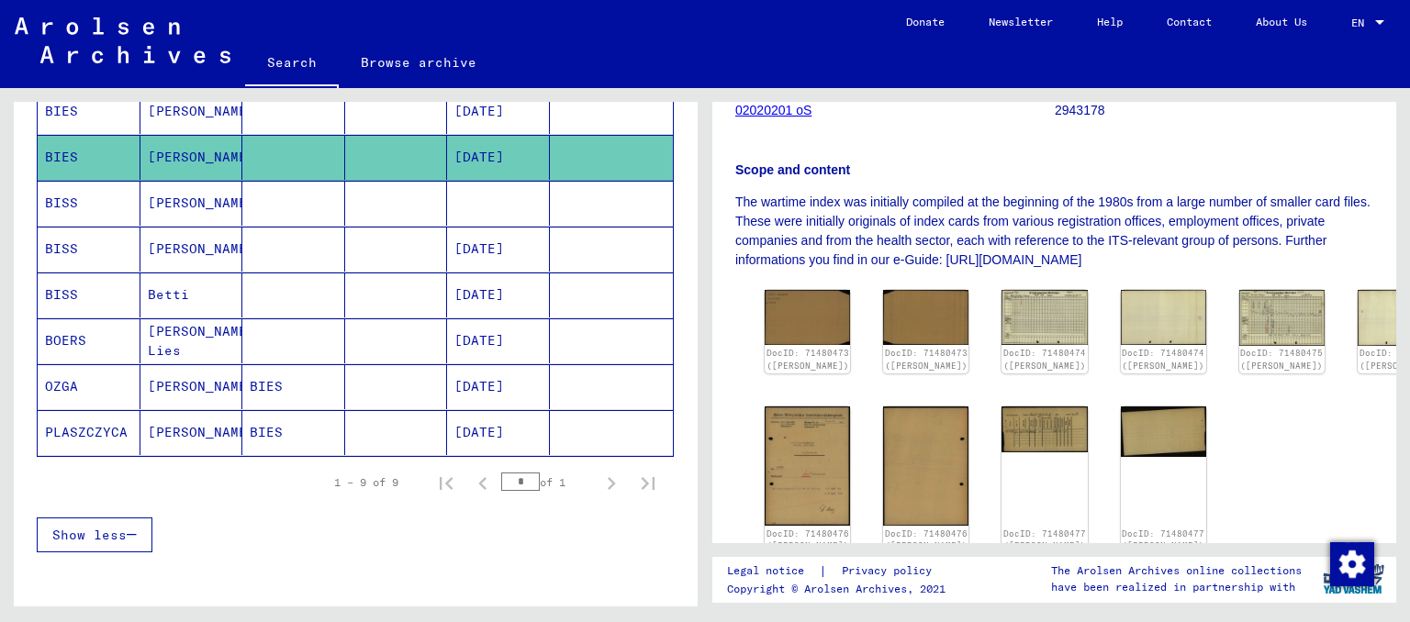
scroll to position [330, 0]
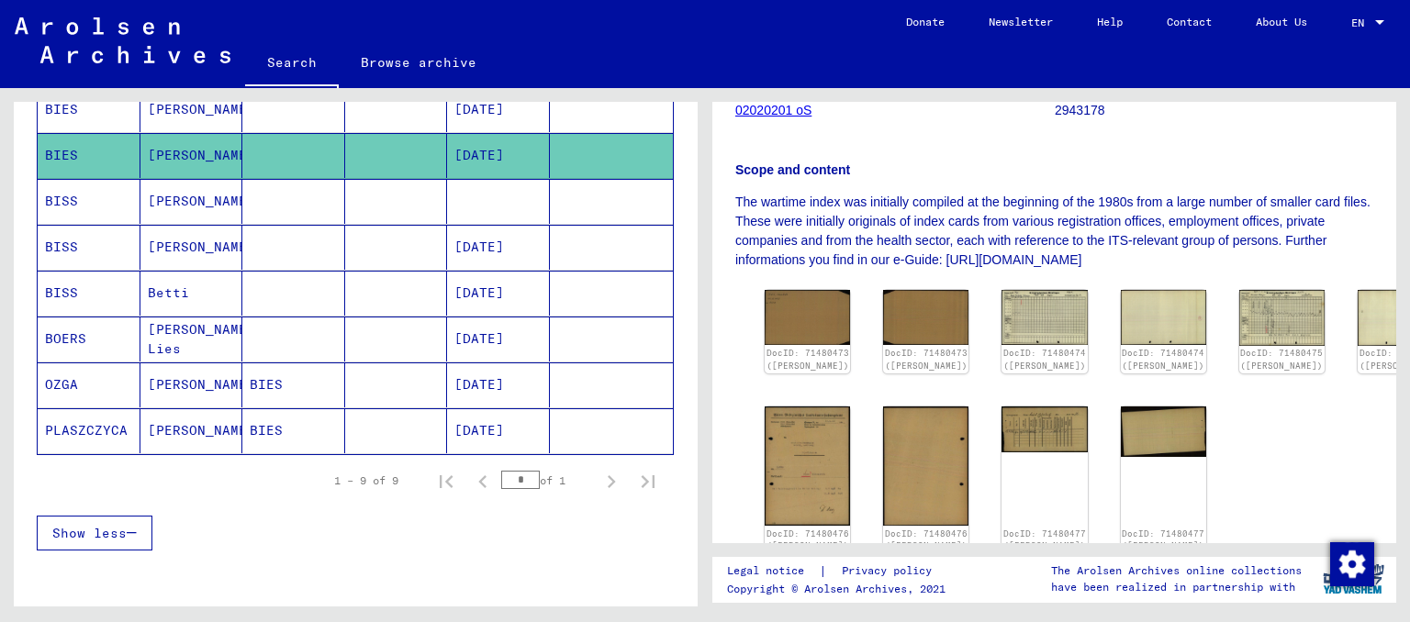
click at [198, 427] on mat-cell "[PERSON_NAME]" at bounding box center [191, 430] width 103 height 45
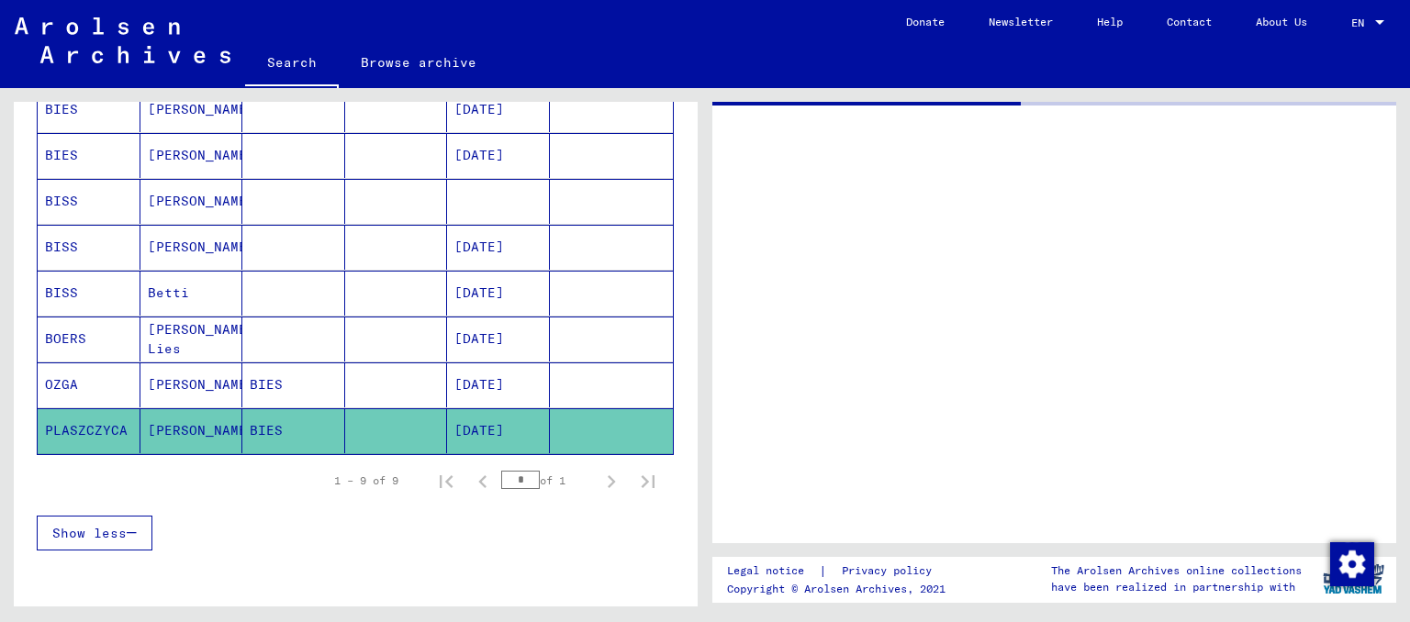
click at [198, 427] on mat-cell "[PERSON_NAME]" at bounding box center [191, 430] width 103 height 45
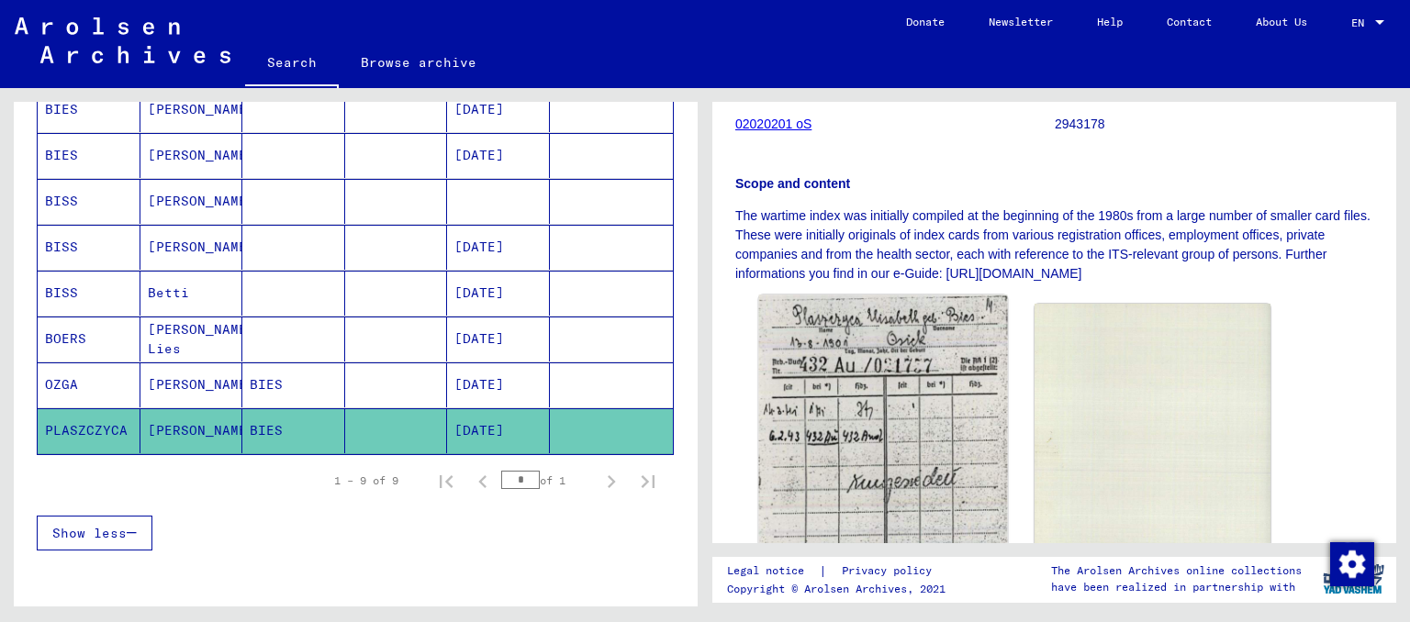
scroll to position [327, 0]
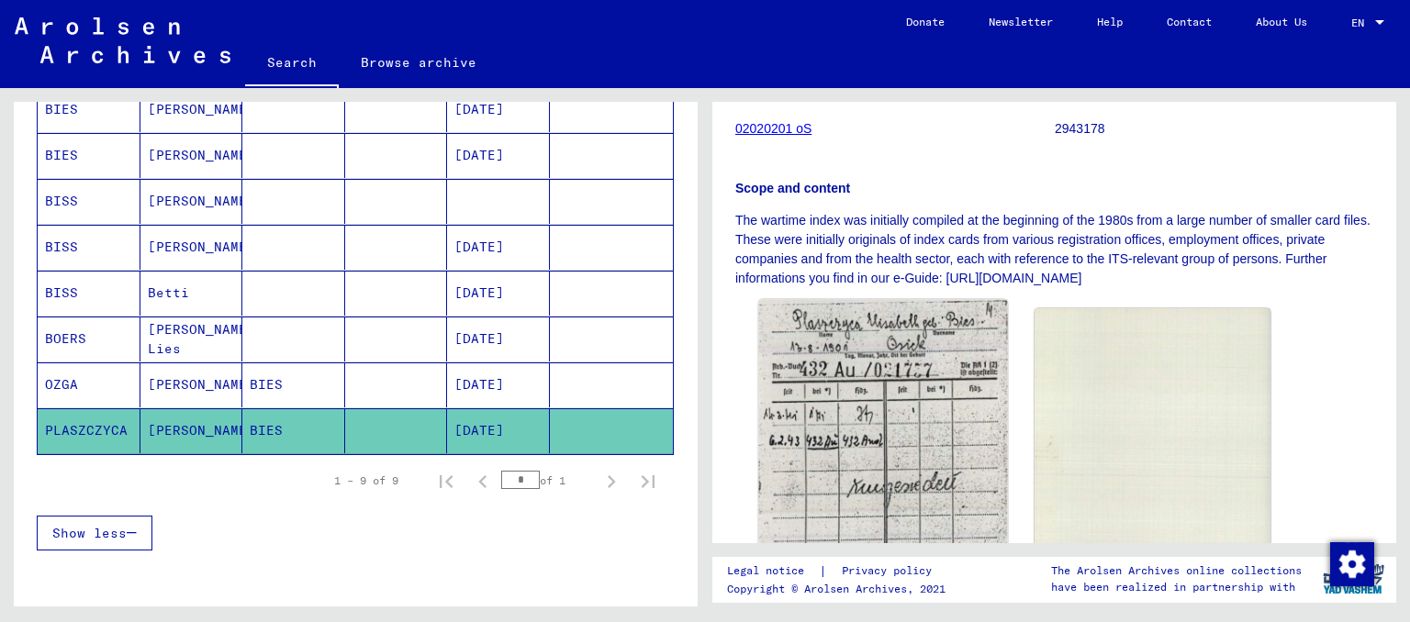
click at [900, 439] on img at bounding box center [883, 474] width 248 height 351
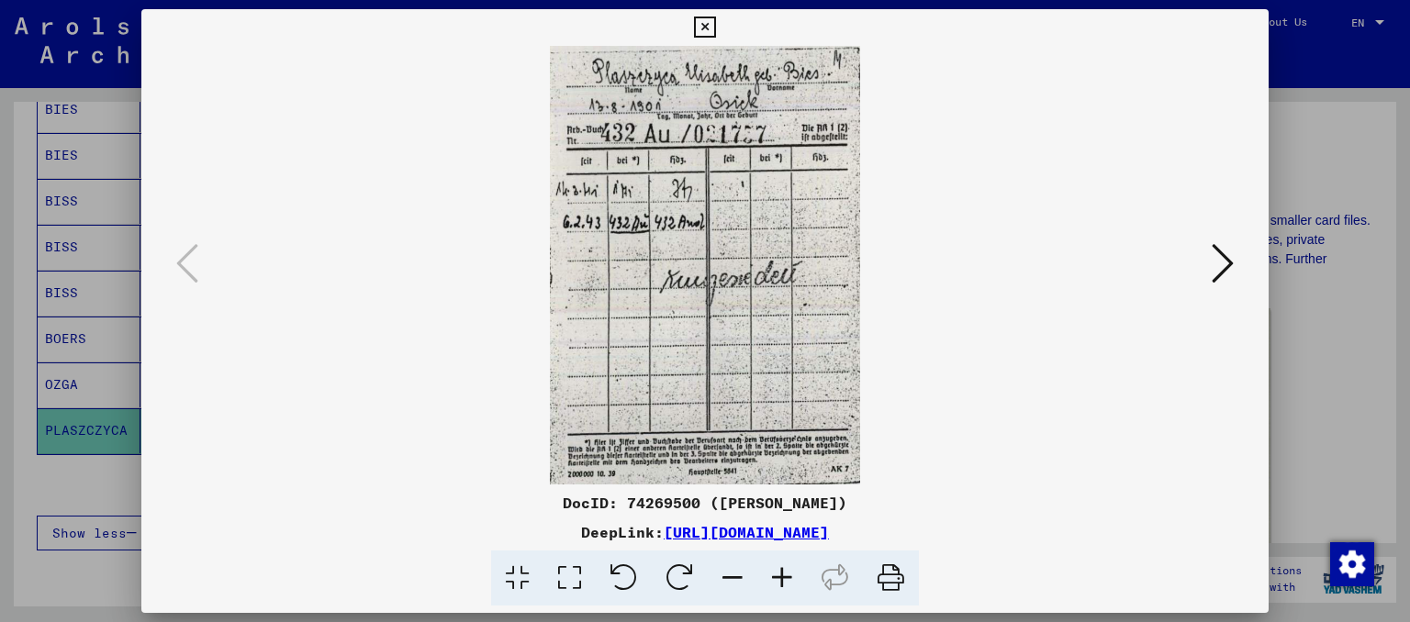
click at [1237, 262] on button at bounding box center [1222, 265] width 33 height 52
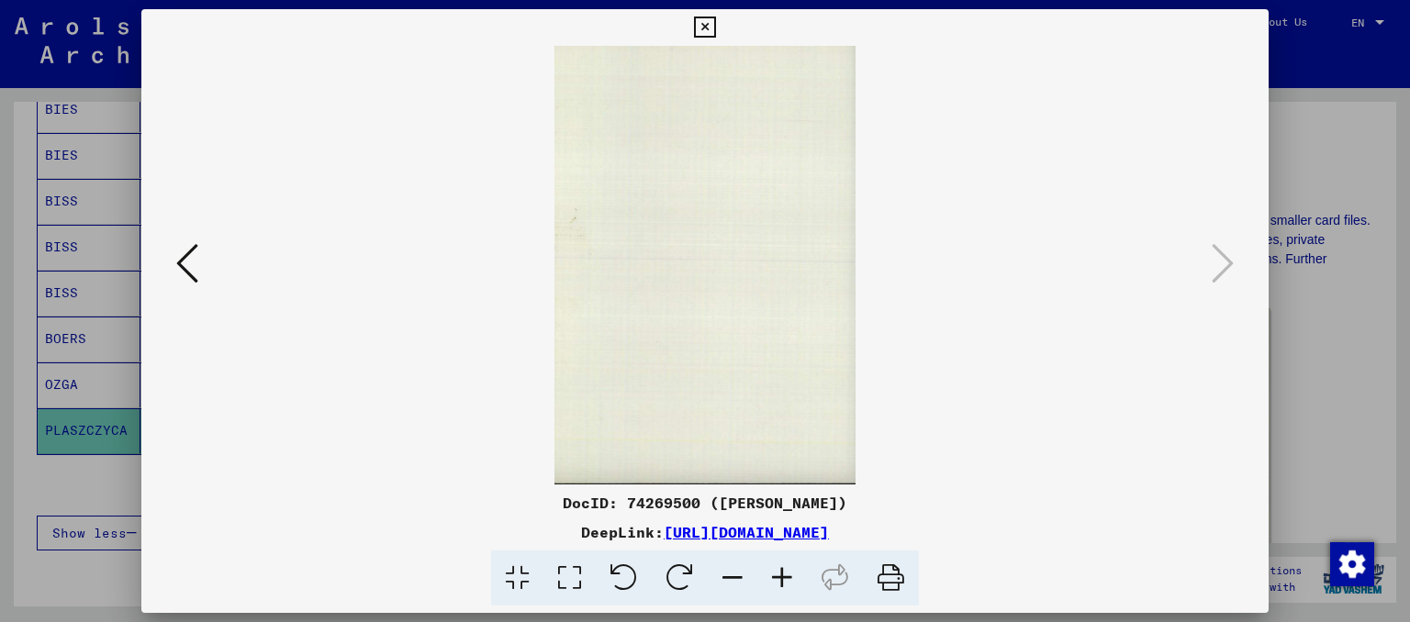
click at [195, 265] on icon at bounding box center [187, 263] width 22 height 44
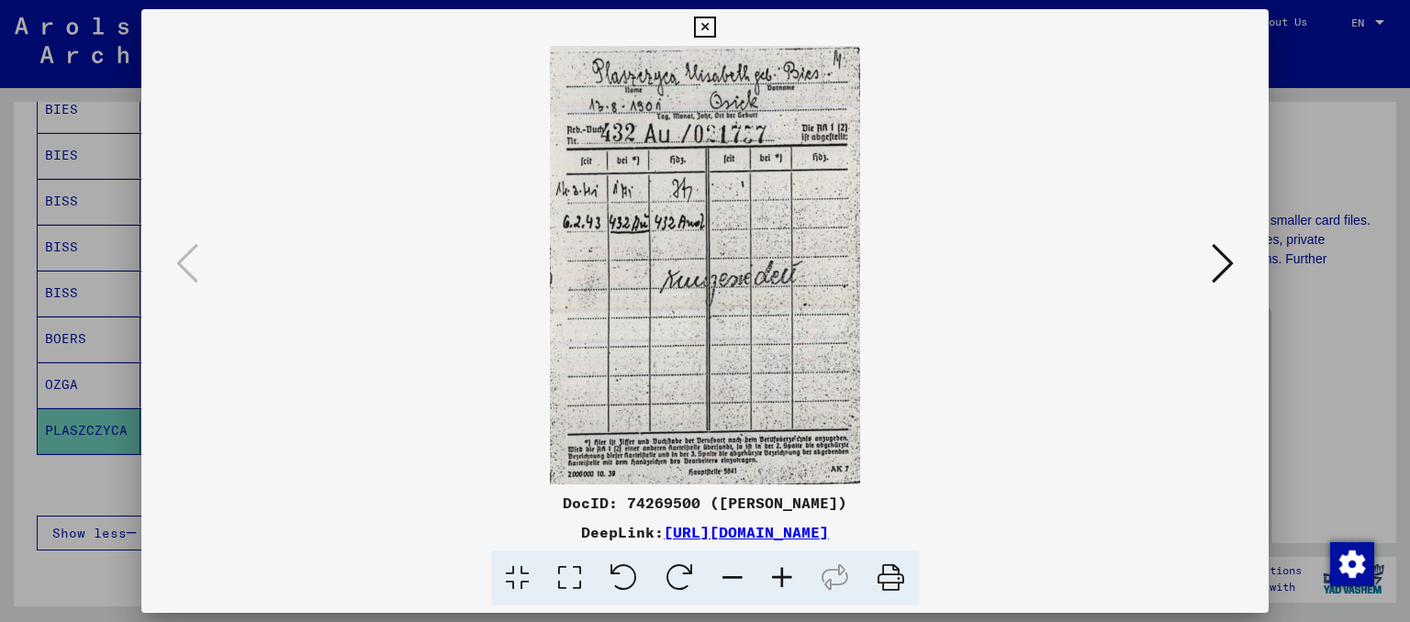
drag, startPoint x: 1037, startPoint y: 528, endPoint x: 472, endPoint y: 531, distance: 565.3
click at [472, 531] on div "DeepLink: [URL][DOMAIN_NAME]" at bounding box center [705, 532] width 1128 height 22
copy link "[URL][DOMAIN_NAME]"
